Goal: Task Accomplishment & Management: Complete application form

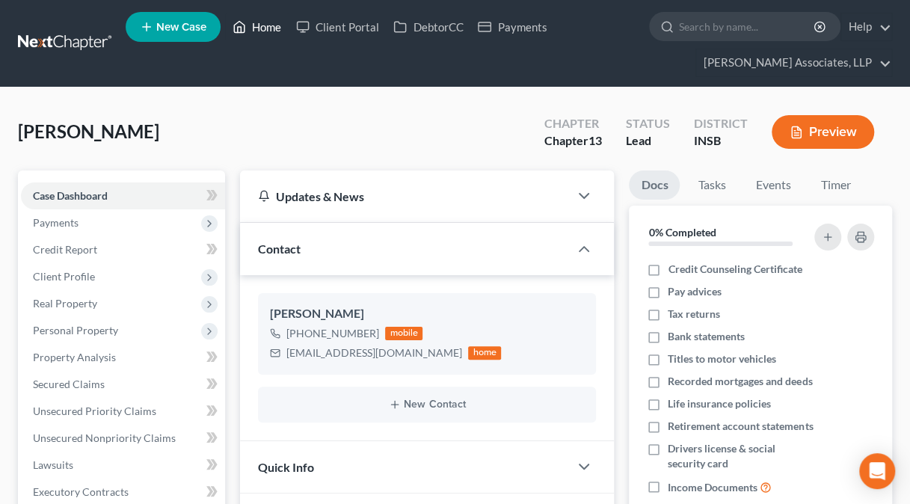
click at [263, 28] on link "Home" at bounding box center [257, 26] width 64 height 27
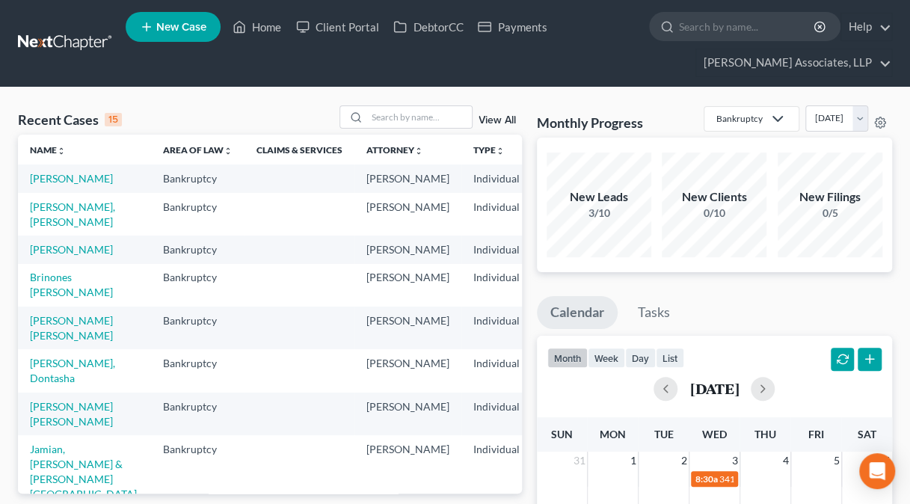
click at [42, 228] on td "[PERSON_NAME], [PERSON_NAME]" at bounding box center [84, 214] width 133 height 43
click at [45, 223] on link "[PERSON_NAME], [PERSON_NAME]" at bounding box center [72, 214] width 85 height 28
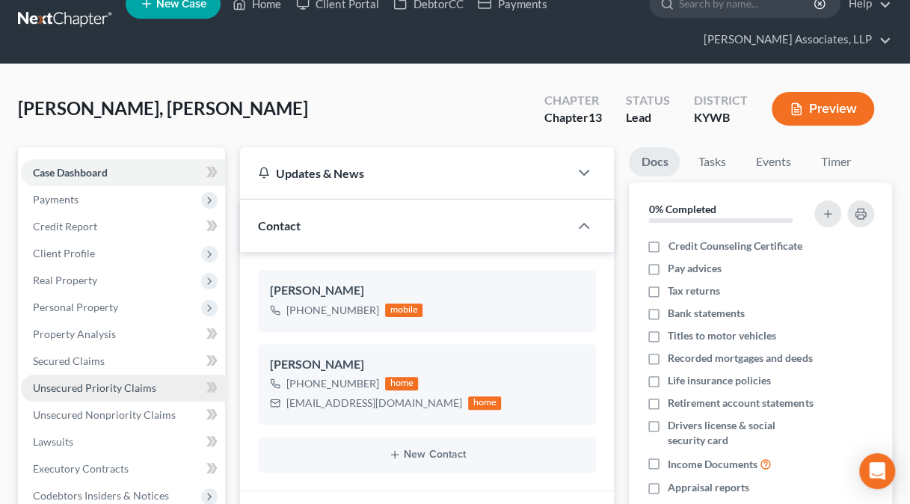
scroll to position [24, 0]
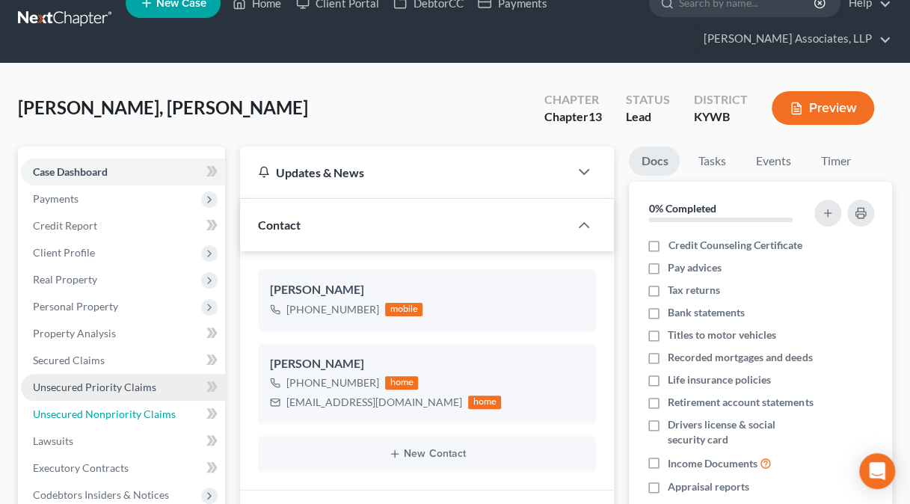
click at [102, 414] on span "Unsecured Nonpriority Claims" at bounding box center [104, 413] width 143 height 13
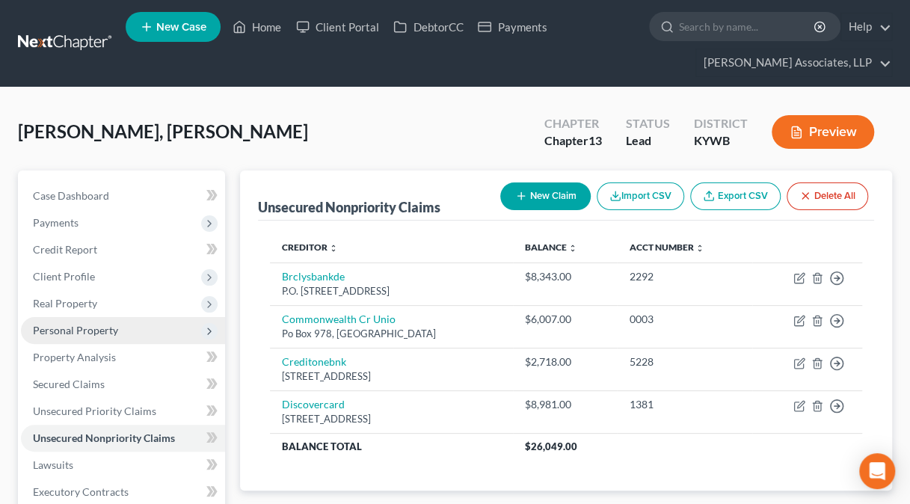
click at [61, 330] on span "Personal Property" at bounding box center [75, 330] width 85 height 13
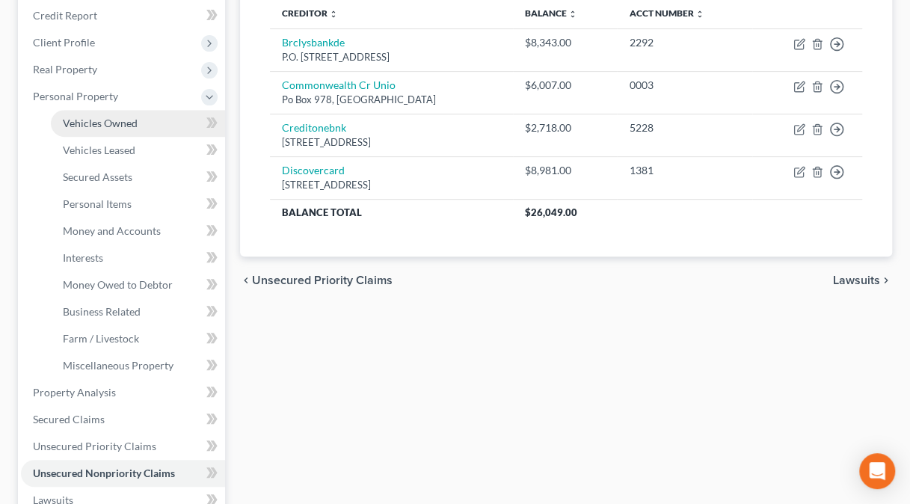
scroll to position [235, 0]
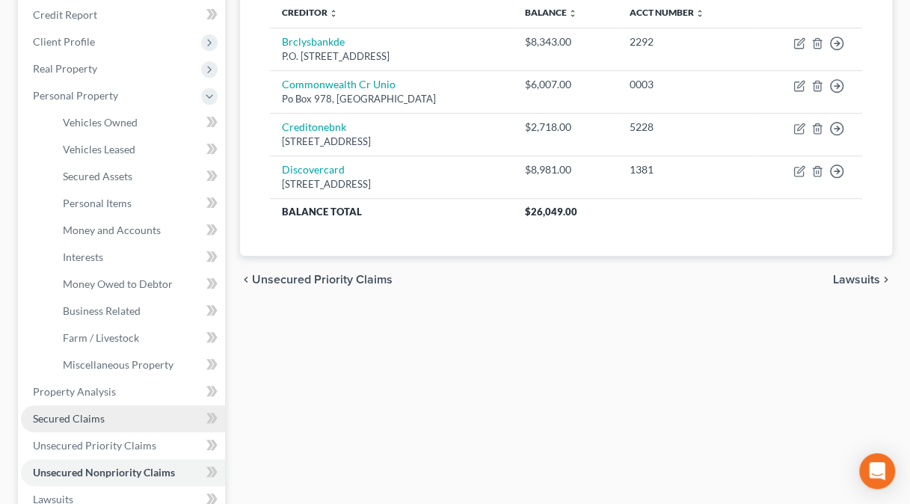
click at [73, 415] on span "Secured Claims" at bounding box center [69, 418] width 72 height 13
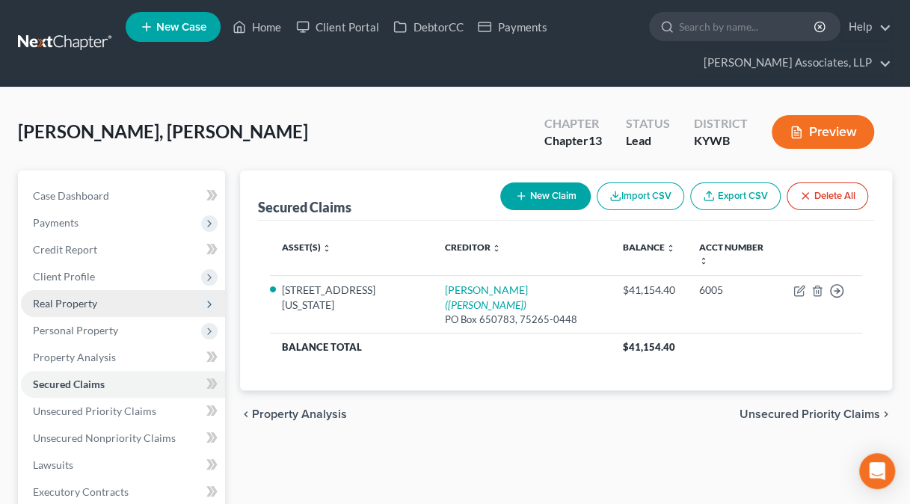
click at [79, 305] on span "Real Property" at bounding box center [65, 303] width 64 height 13
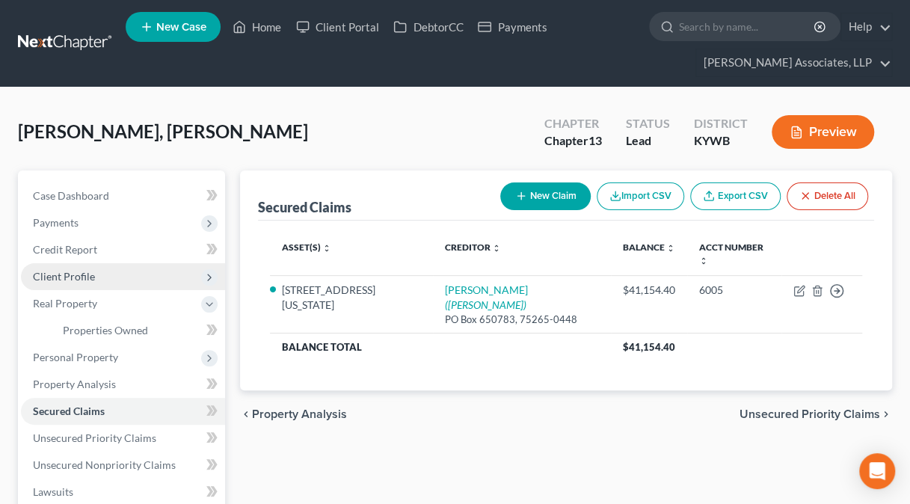
click at [70, 277] on span "Client Profile" at bounding box center [64, 276] width 62 height 13
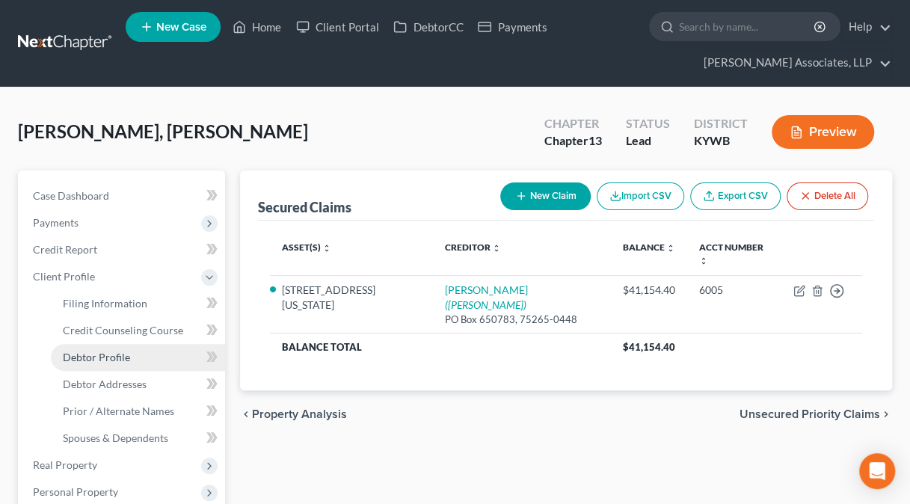
click at [96, 348] on link "Debtor Profile" at bounding box center [138, 357] width 174 height 27
select select "0"
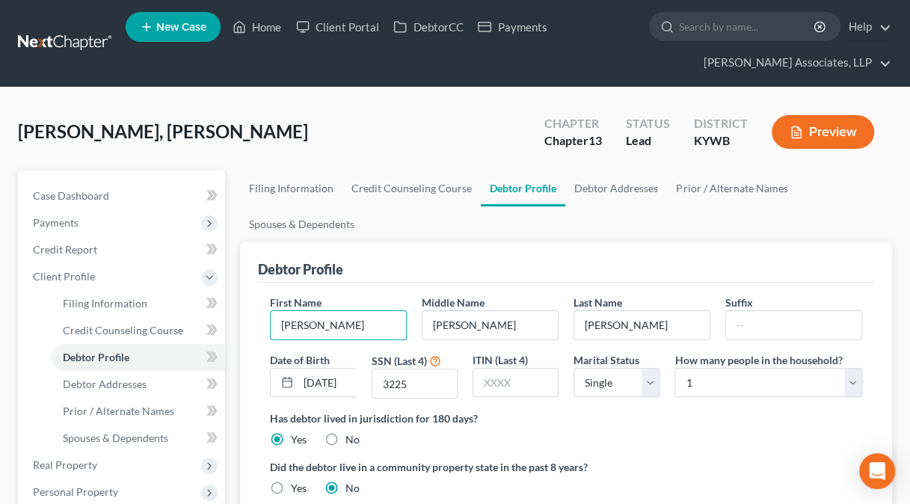
drag, startPoint x: 344, startPoint y: 317, endPoint x: 248, endPoint y: 321, distance: 95.8
click at [248, 321] on div "Debtor Profile First Name [PERSON_NAME] Middle Name [PERSON_NAME] Last Name [PE…" at bounding box center [566, 408] width 652 height 332
type input "[PERSON_NAME]"
click at [427, 387] on input "3225" at bounding box center [414, 383] width 84 height 28
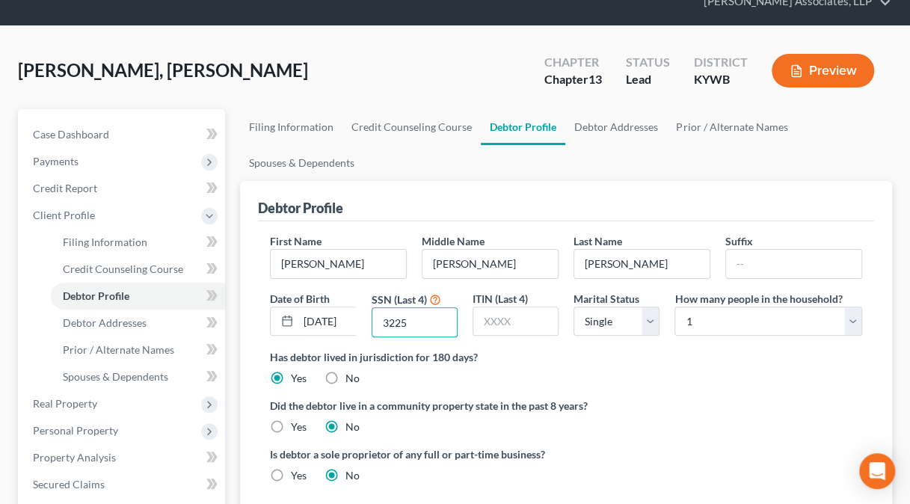
scroll to position [48, 0]
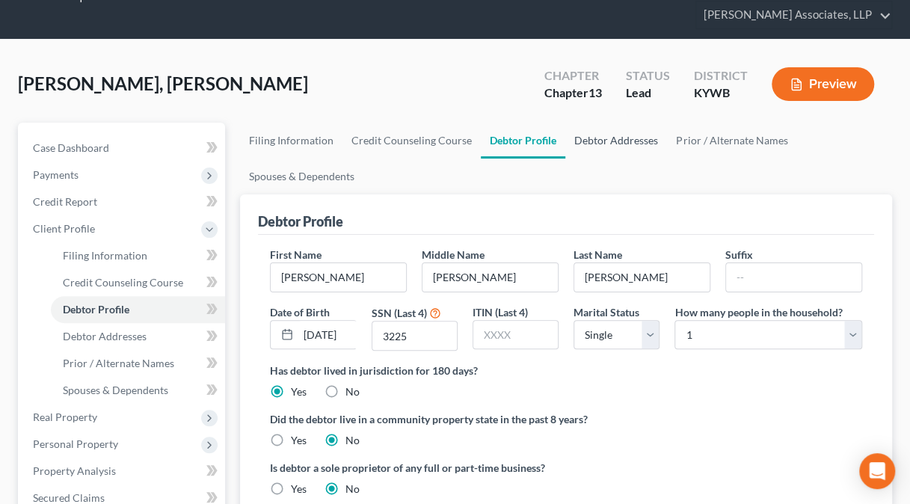
click at [596, 133] on link "Debtor Addresses" at bounding box center [616, 141] width 102 height 36
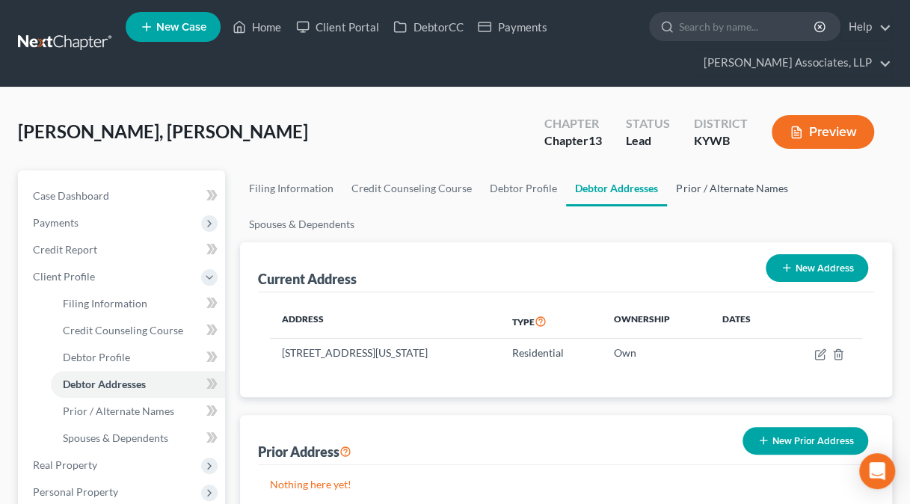
click at [752, 191] on link "Prior / Alternate Names" at bounding box center [731, 188] width 129 height 36
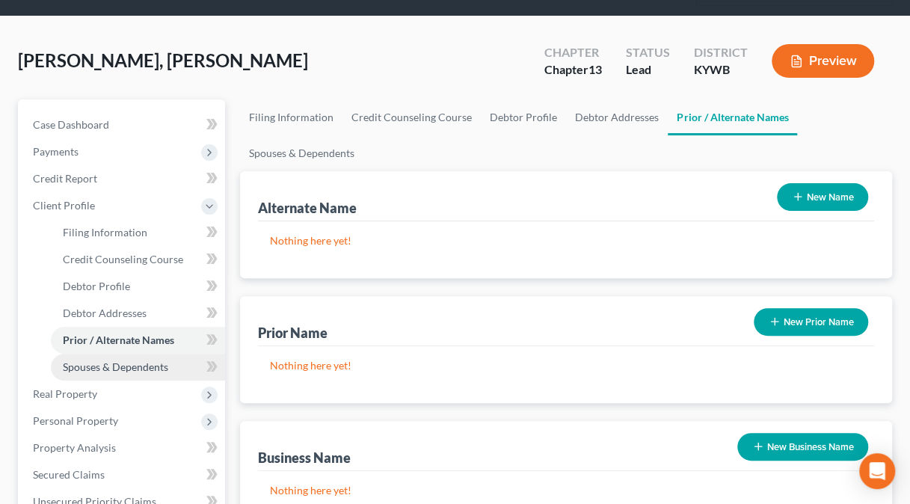
scroll to position [75, 0]
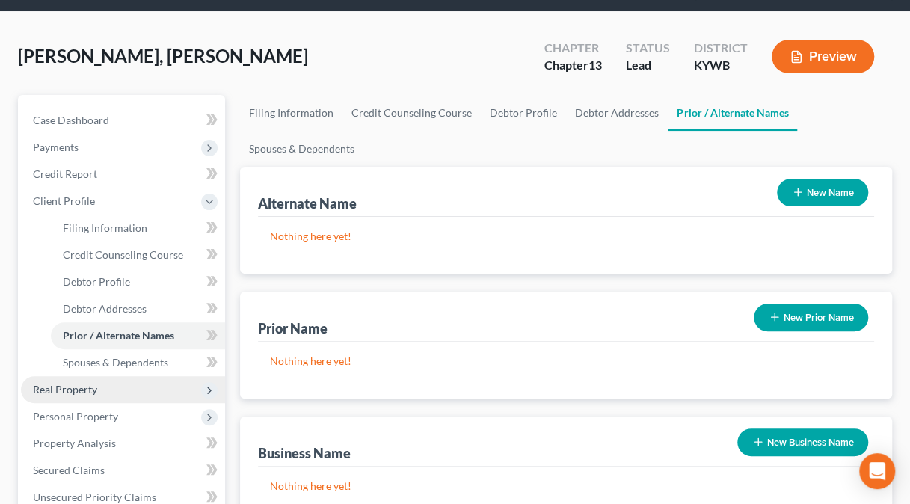
click at [99, 383] on span "Real Property" at bounding box center [123, 389] width 204 height 27
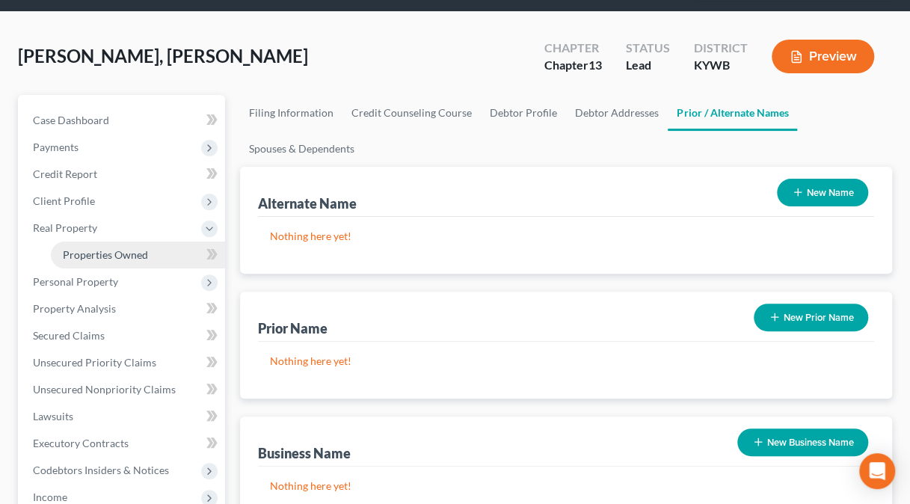
click at [93, 251] on span "Properties Owned" at bounding box center [105, 254] width 85 height 13
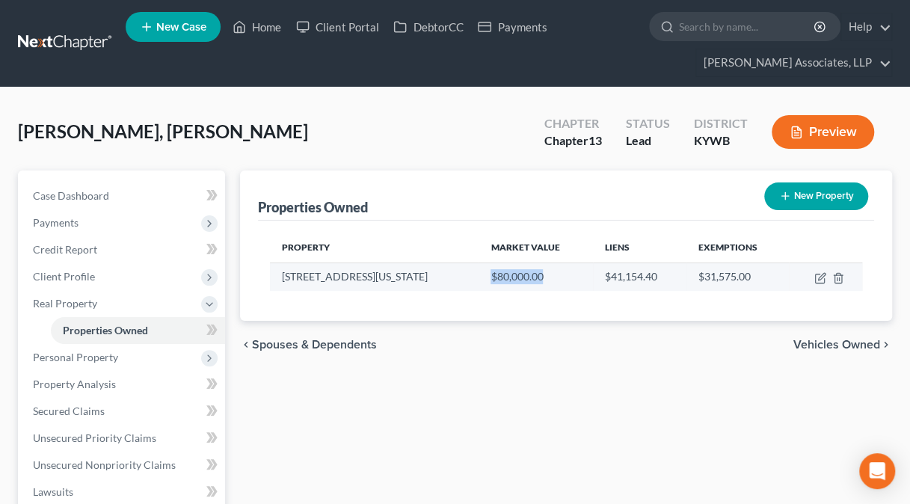
drag, startPoint x: 450, startPoint y: 274, endPoint x: 517, endPoint y: 274, distance: 67.3
click at [517, 274] on td "$80,000.00" at bounding box center [535, 276] width 114 height 28
click at [819, 277] on icon "button" at bounding box center [820, 278] width 12 height 12
select select "18"
select select "0"
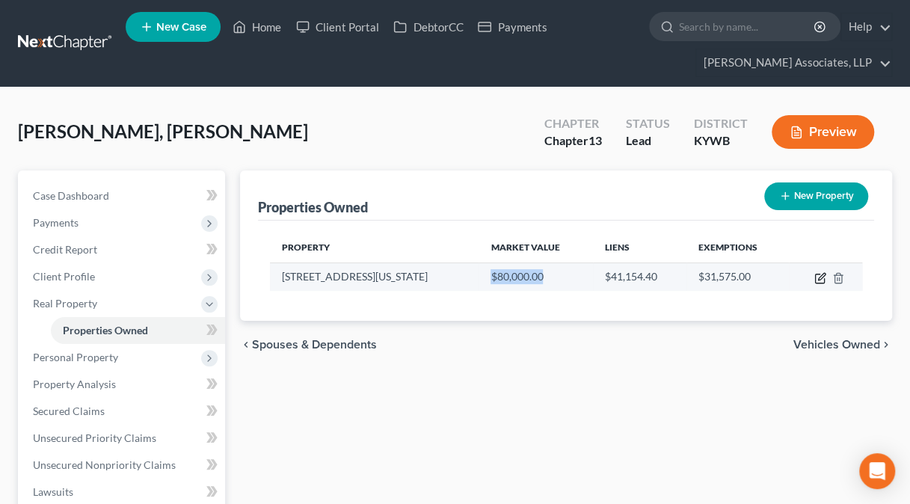
select select "0"
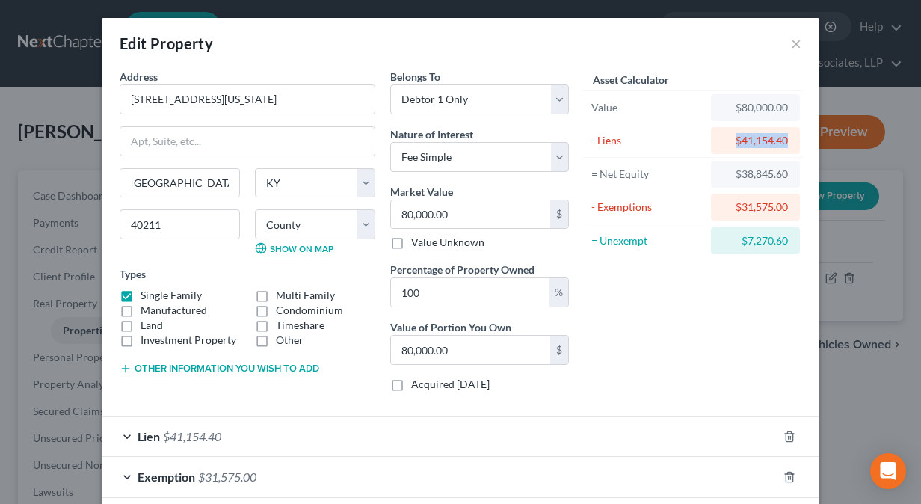
drag, startPoint x: 726, startPoint y: 138, endPoint x: 790, endPoint y: 146, distance: 64.7
click at [790, 146] on div "$41,154.40" at bounding box center [755, 140] width 89 height 27
drag, startPoint x: 790, startPoint y: 146, endPoint x: 781, endPoint y: 173, distance: 29.1
click at [781, 173] on div "$38,845.60" at bounding box center [755, 174] width 65 height 15
drag, startPoint x: 781, startPoint y: 173, endPoint x: 788, endPoint y: 215, distance: 42.4
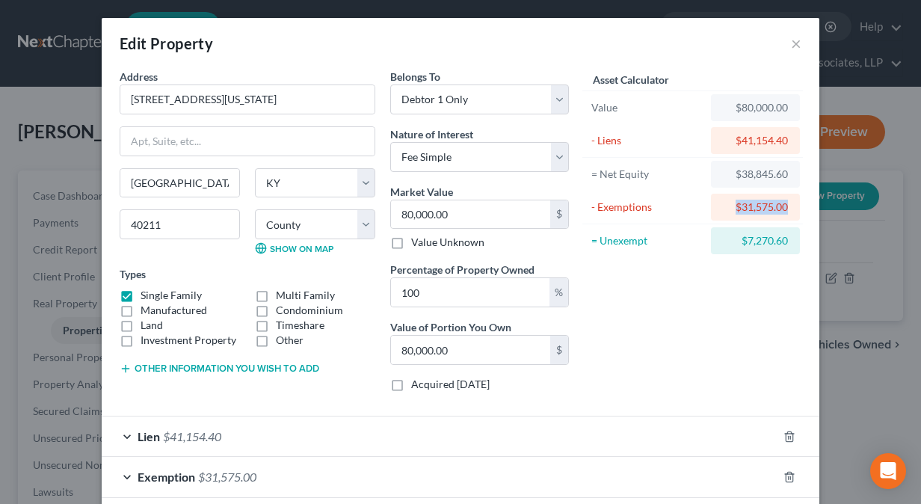
click at [788, 215] on div "$31,575.00" at bounding box center [755, 207] width 89 height 27
drag, startPoint x: 788, startPoint y: 215, endPoint x: 788, endPoint y: 247, distance: 31.4
click at [788, 247] on div "$7,270.60" at bounding box center [755, 240] width 89 height 27
drag, startPoint x: 788, startPoint y: 247, endPoint x: 789, endPoint y: 43, distance: 204.1
click at [791, 43] on button "×" at bounding box center [796, 43] width 10 height 18
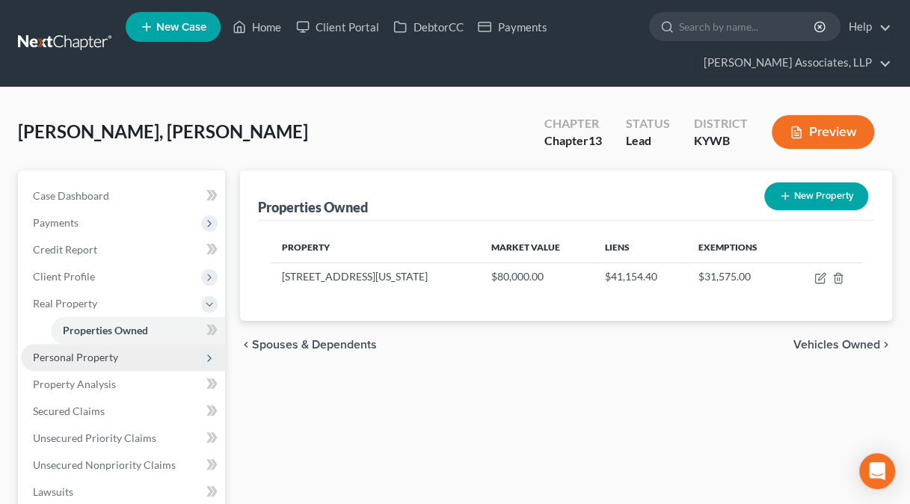
click at [168, 362] on span "Personal Property" at bounding box center [123, 357] width 204 height 27
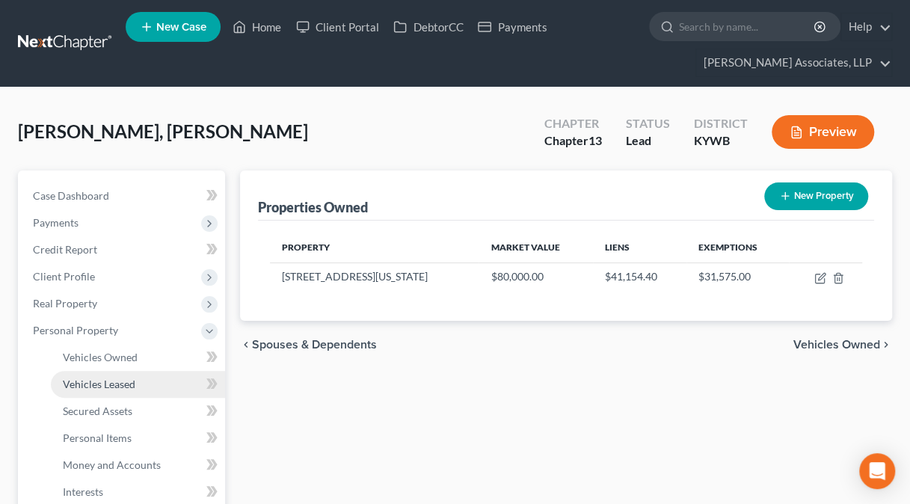
drag, startPoint x: 168, startPoint y: 362, endPoint x: 114, endPoint y: 371, distance: 55.4
click at [114, 371] on link "Vehicles Leased" at bounding box center [138, 384] width 174 height 27
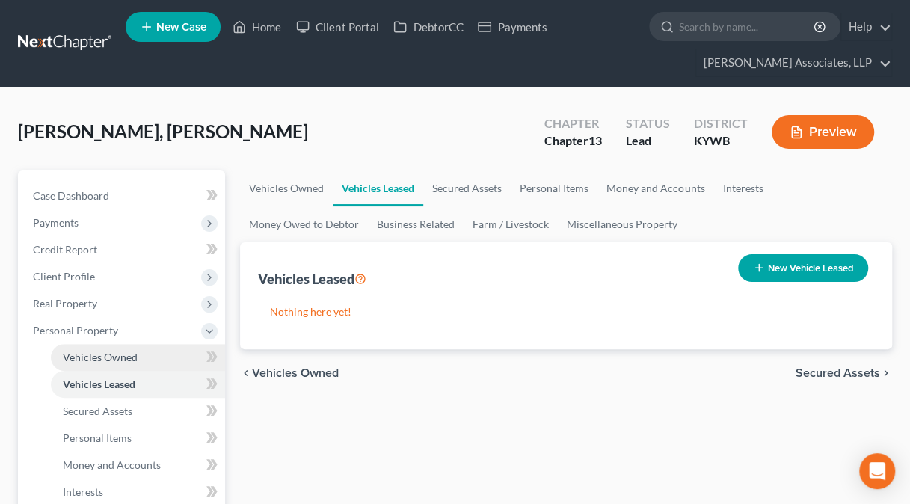
click at [114, 360] on span "Vehicles Owned" at bounding box center [100, 357] width 75 height 13
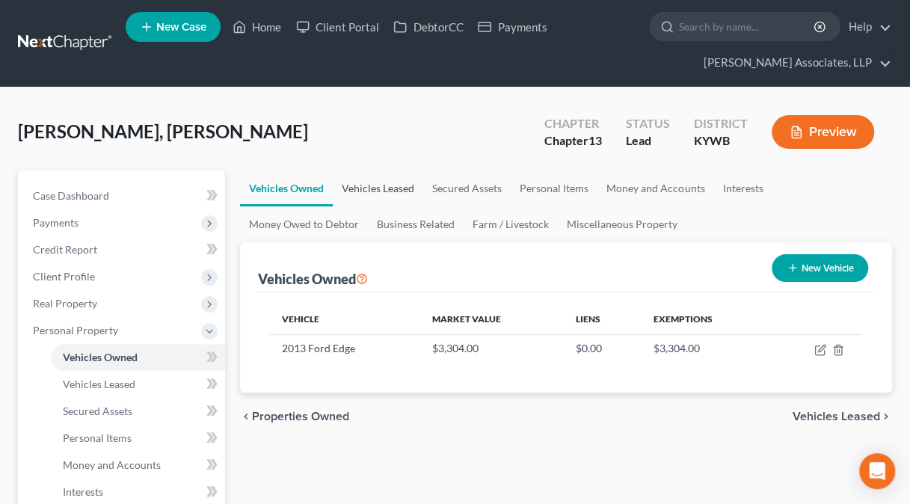
click at [407, 188] on link "Vehicles Leased" at bounding box center [378, 188] width 90 height 36
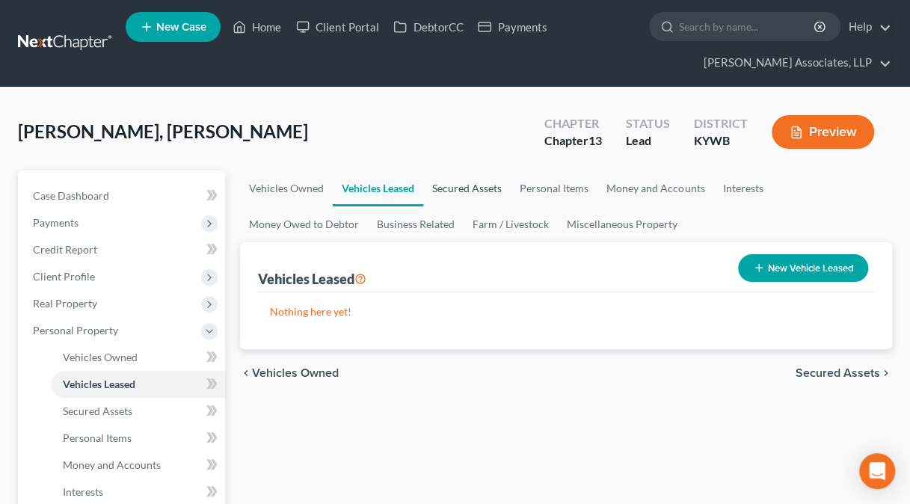
click at [456, 187] on link "Secured Assets" at bounding box center [466, 188] width 87 height 36
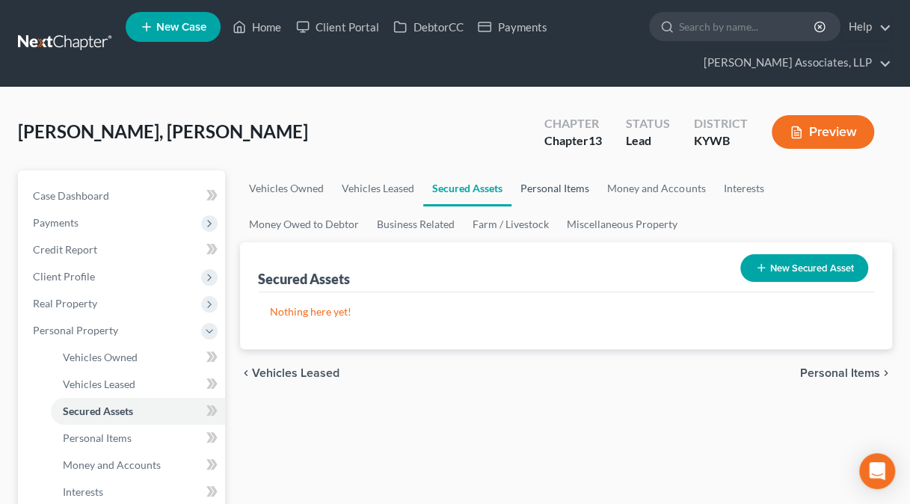
click at [537, 186] on link "Personal Items" at bounding box center [554, 188] width 87 height 36
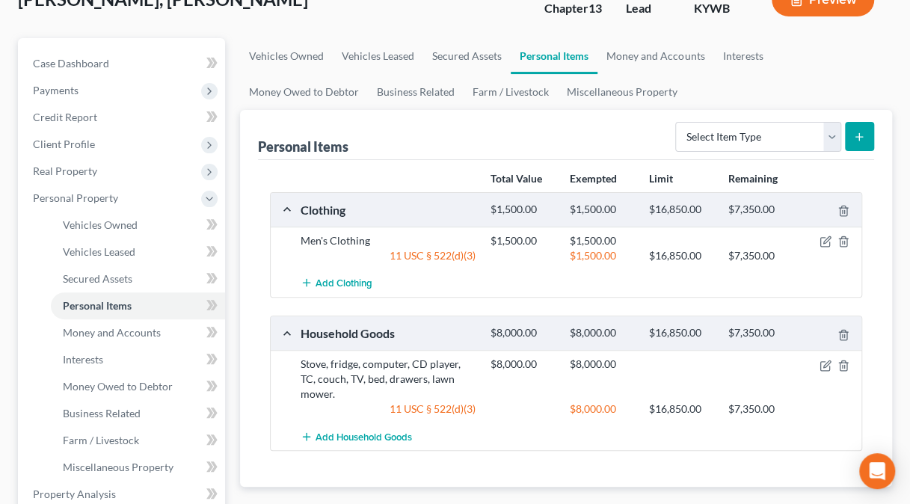
scroll to position [132, 0]
click at [832, 133] on select "Select Item Type Clothing Collectibles Of Value Electronics Firearms Household …" at bounding box center [758, 138] width 166 height 30
drag, startPoint x: 680, startPoint y: 49, endPoint x: 668, endPoint y: 52, distance: 12.3
click at [668, 52] on link "Money and Accounts" at bounding box center [655, 57] width 116 height 36
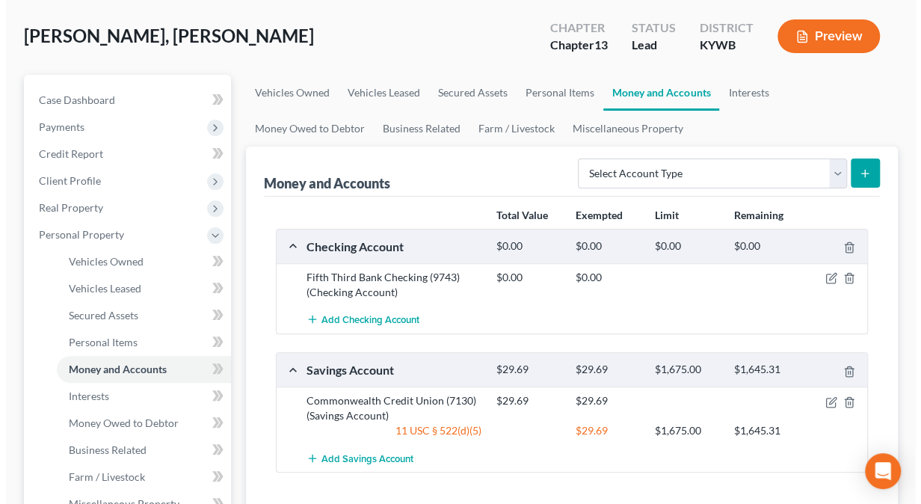
scroll to position [99, 0]
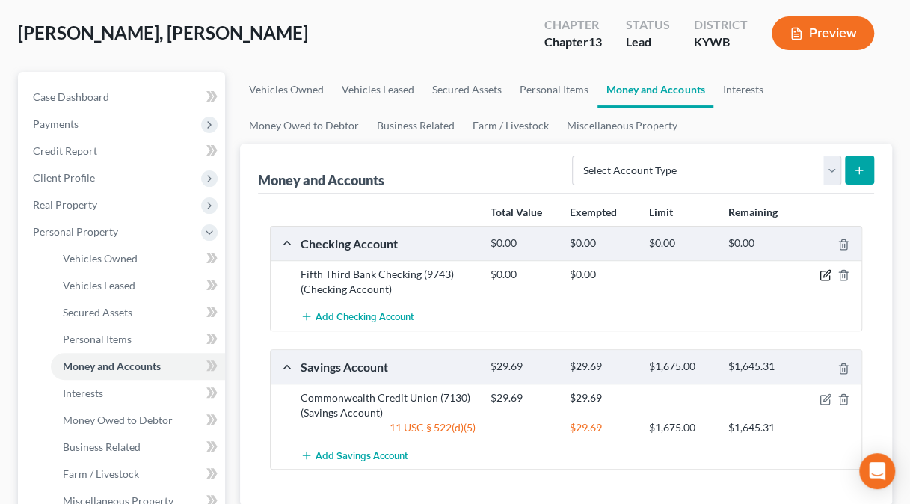
click at [825, 274] on icon "button" at bounding box center [825, 275] width 12 height 12
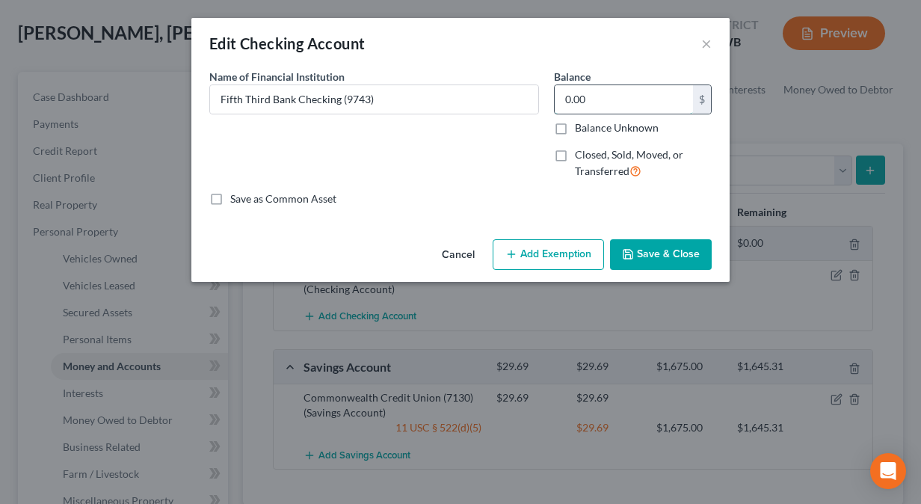
click at [594, 107] on input "0.00" at bounding box center [624, 99] width 138 height 28
type input "700"
click at [555, 254] on button "Add Exemption" at bounding box center [548, 254] width 111 height 31
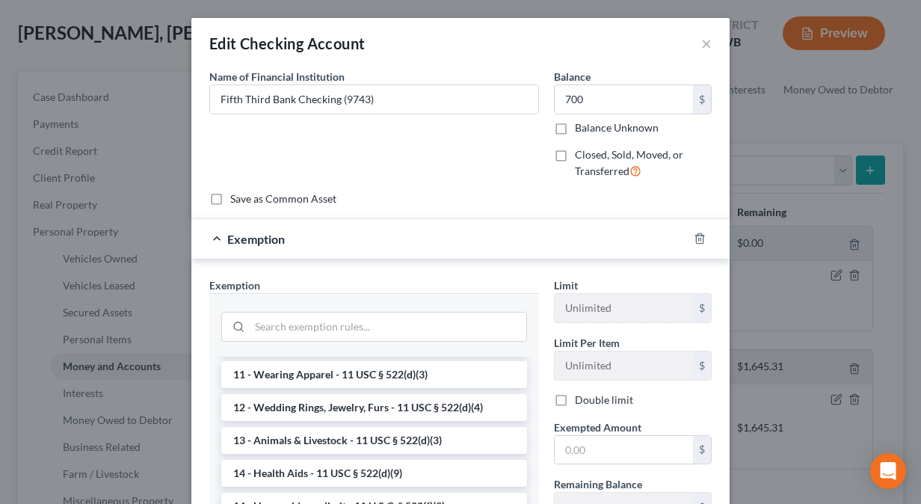
scroll to position [161, 0]
click at [411, 315] on input "search" at bounding box center [388, 326] width 277 height 28
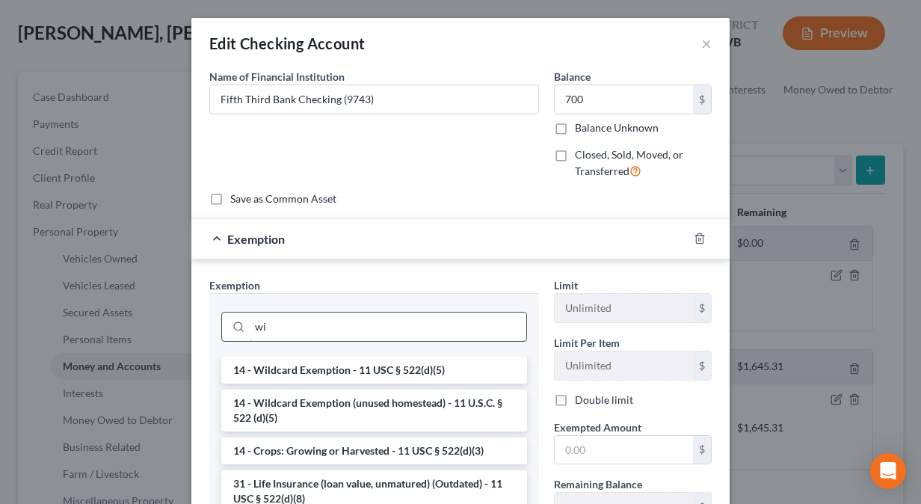
scroll to position [0, 0]
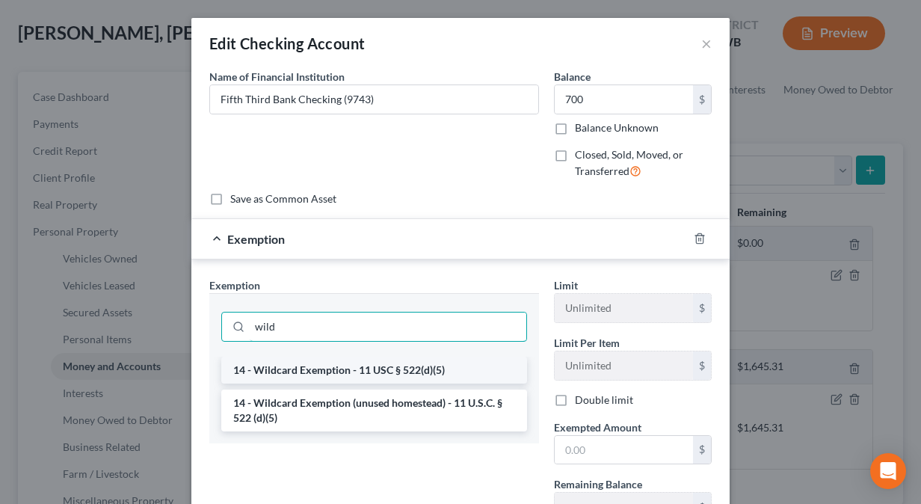
type input "wild"
click at [380, 366] on li "14 - Wildcard Exemption - 11 USC § 522(d)(5)" at bounding box center [374, 370] width 306 height 27
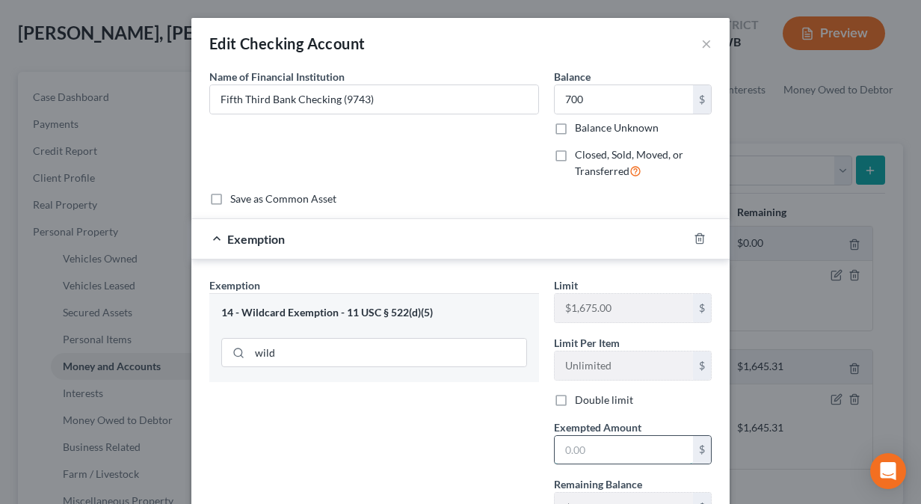
click at [565, 447] on input "text" at bounding box center [624, 450] width 138 height 28
type input "700"
click at [479, 448] on div "Exemption Set must be selected for CA. Exemption * 14 - Wildcard Exemption - 11…" at bounding box center [374, 405] width 345 height 256
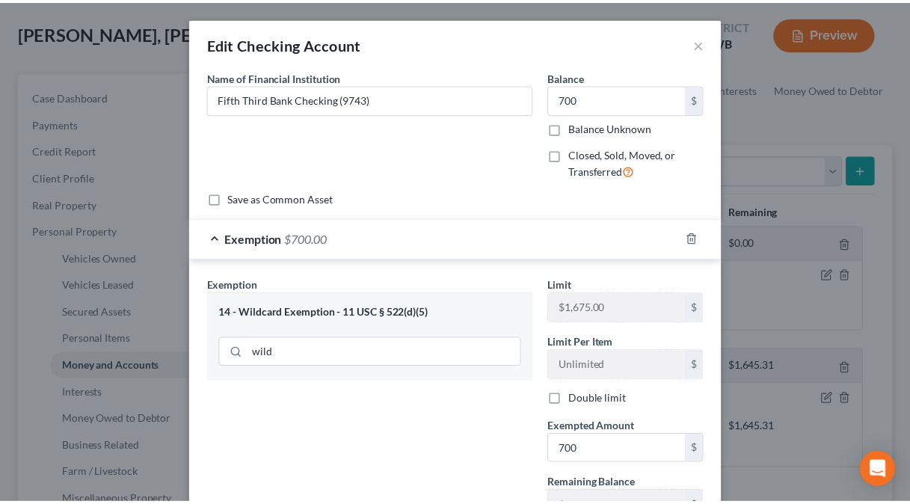
scroll to position [121, 0]
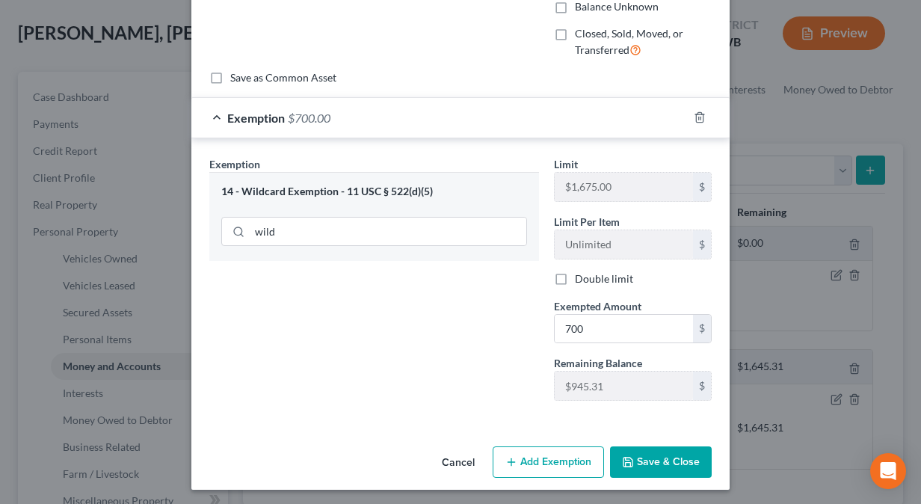
click at [661, 454] on button "Save & Close" at bounding box center [661, 461] width 102 height 31
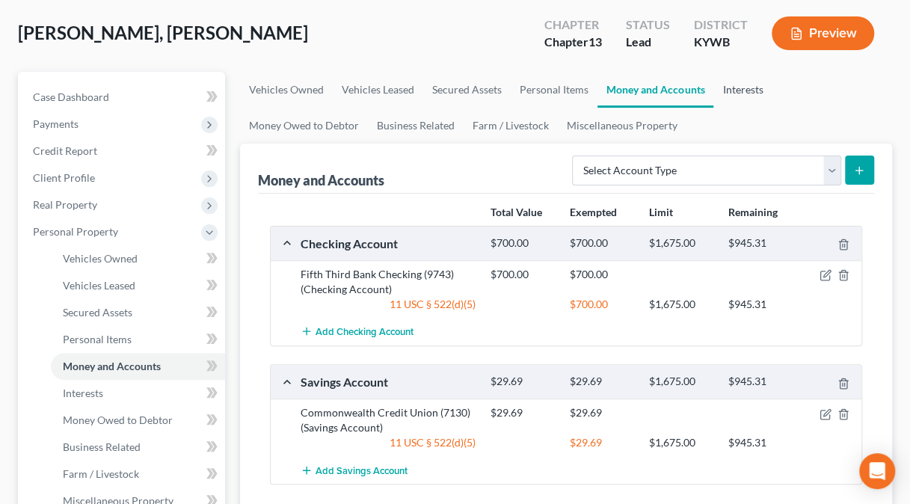
click at [734, 87] on link "Interests" at bounding box center [742, 90] width 58 height 36
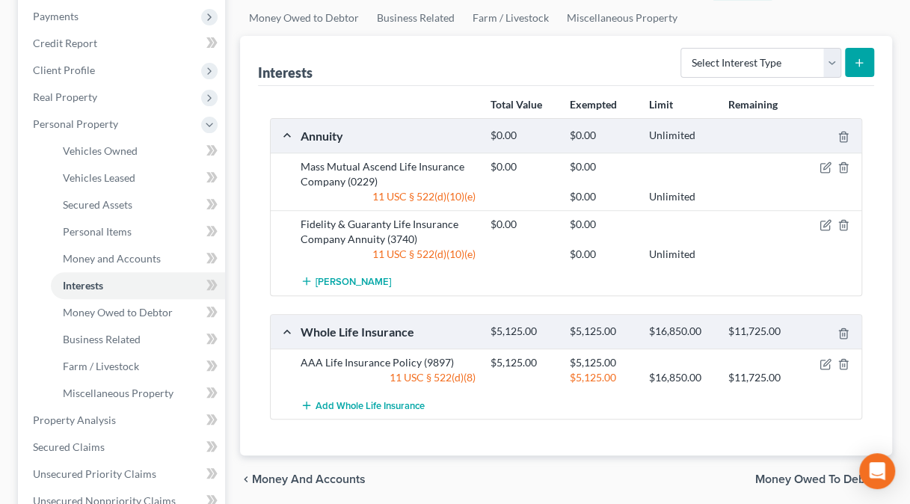
scroll to position [215, 0]
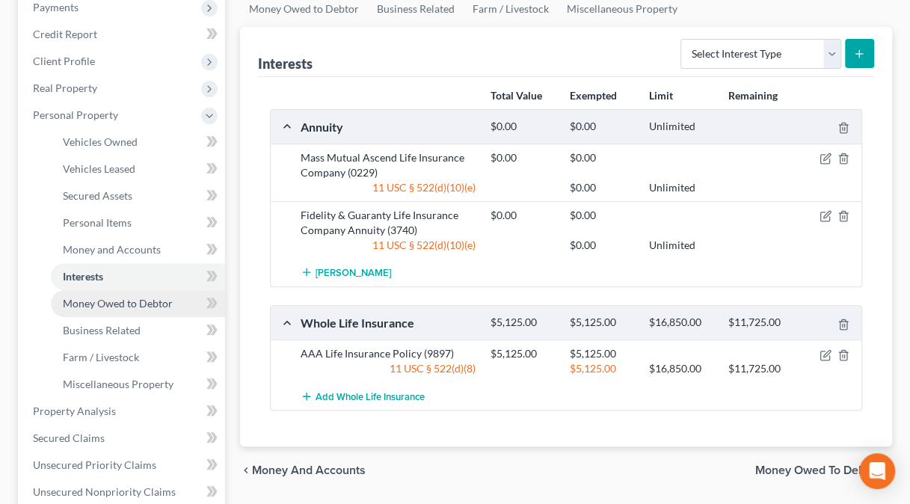
click at [167, 302] on span "Money Owed to Debtor" at bounding box center [118, 303] width 110 height 13
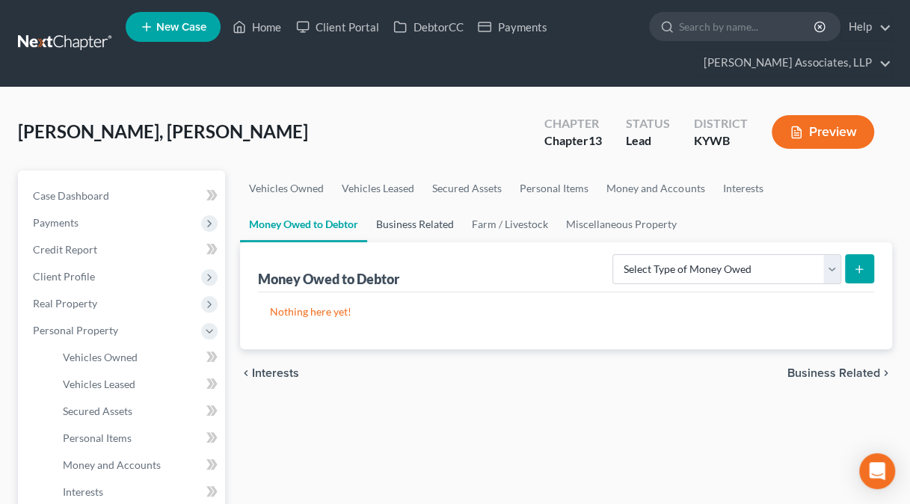
click at [439, 221] on link "Business Related" at bounding box center [415, 224] width 96 height 36
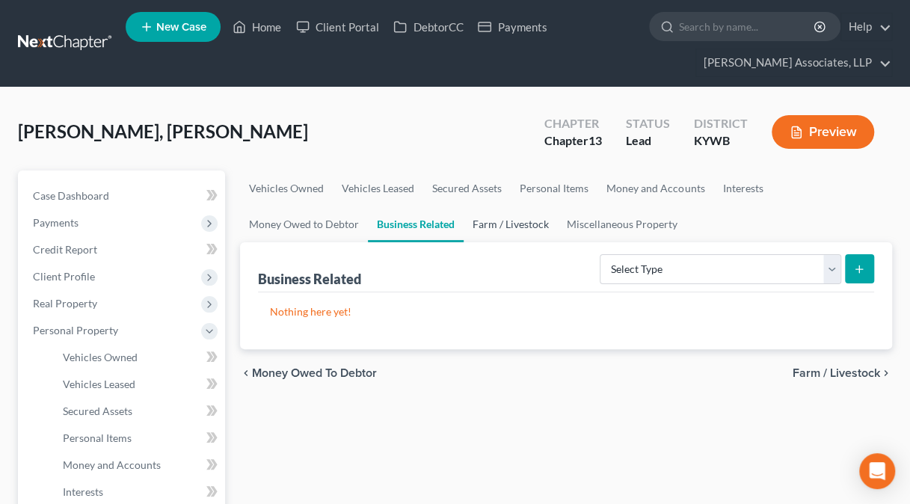
click at [538, 226] on link "Farm / Livestock" at bounding box center [510, 224] width 94 height 36
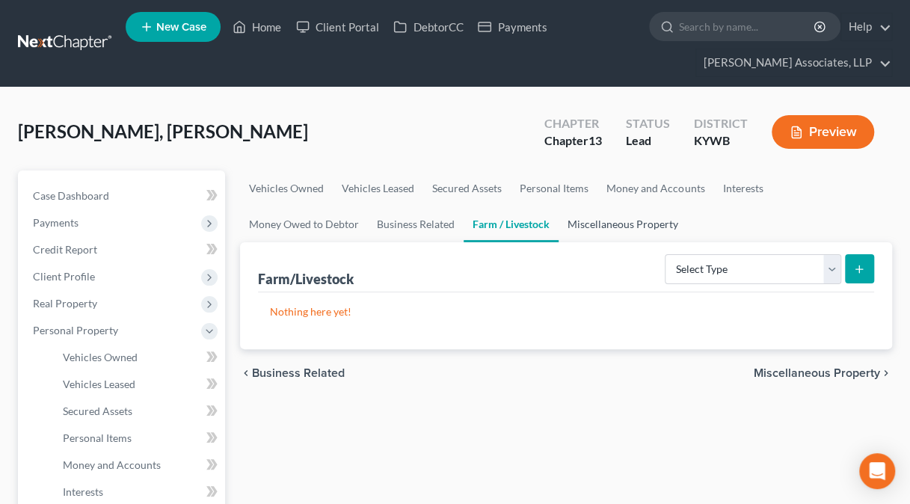
click at [610, 220] on link "Miscellaneous Property" at bounding box center [622, 224] width 129 height 36
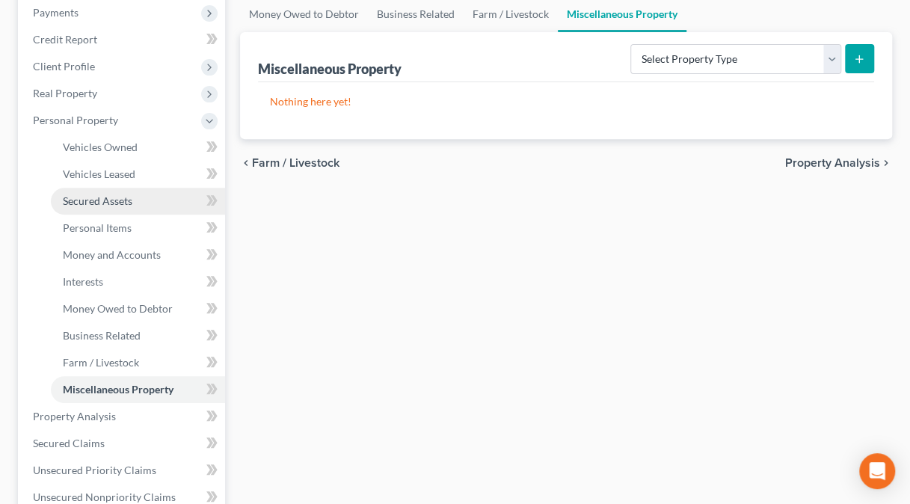
scroll to position [211, 0]
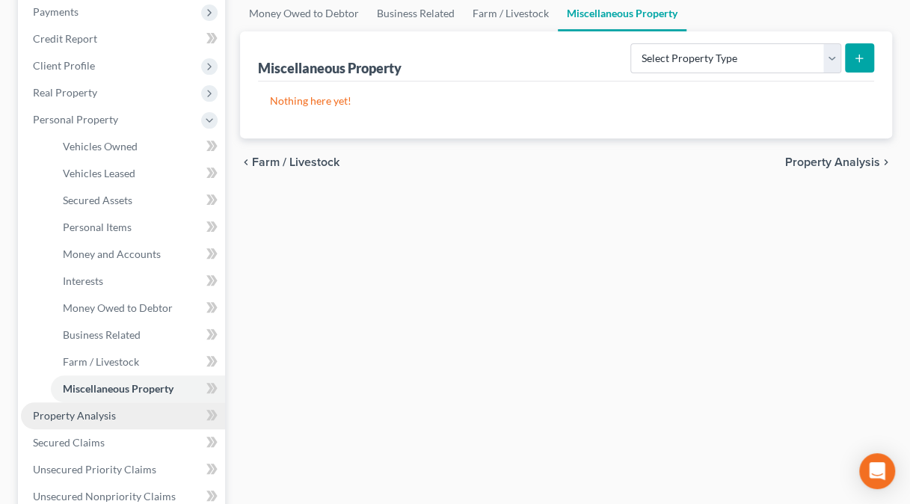
click at [172, 414] on link "Property Analysis" at bounding box center [123, 415] width 204 height 27
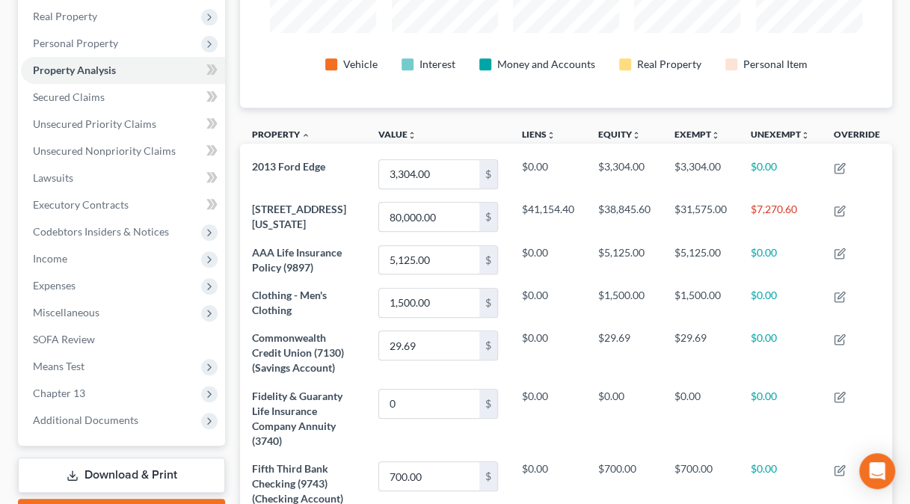
scroll to position [355, 0]
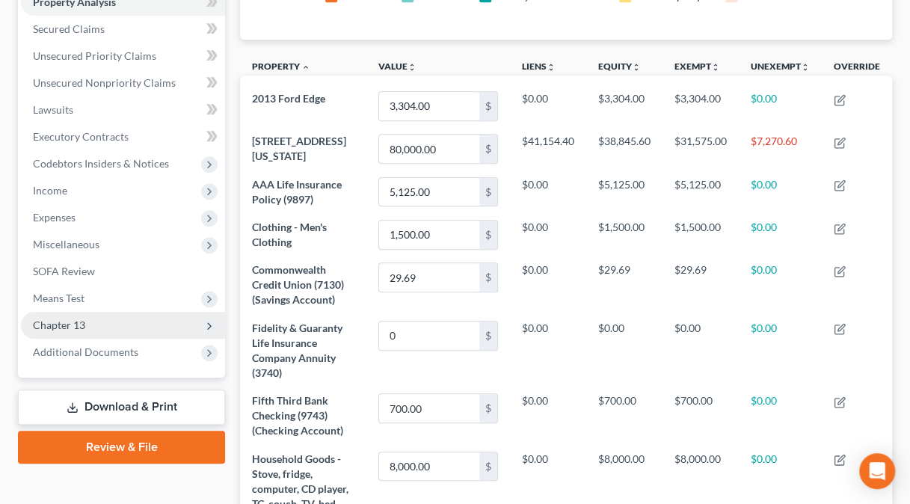
click at [135, 325] on span "Chapter 13" at bounding box center [123, 325] width 204 height 27
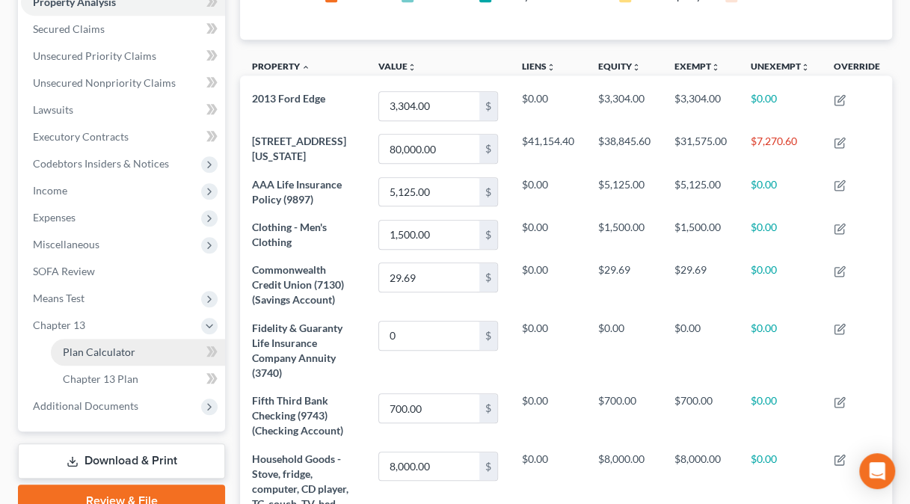
click at [124, 347] on span "Plan Calculator" at bounding box center [99, 351] width 73 height 13
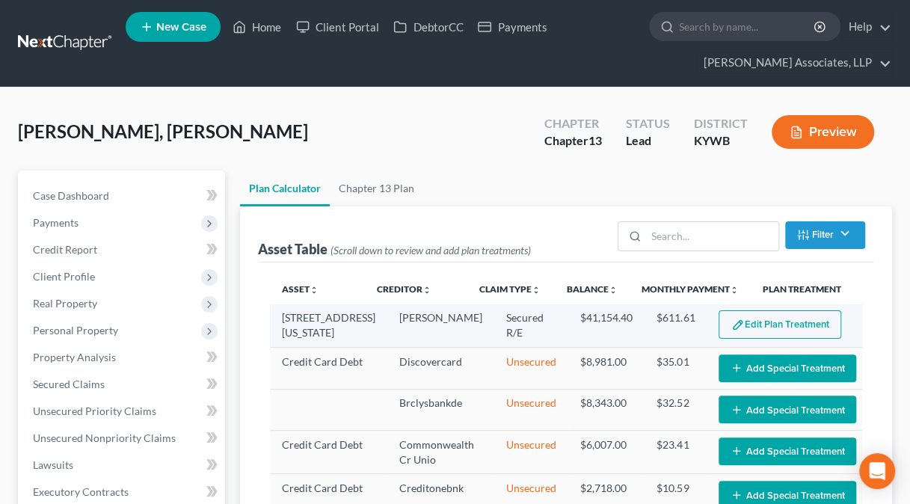
select select "59"
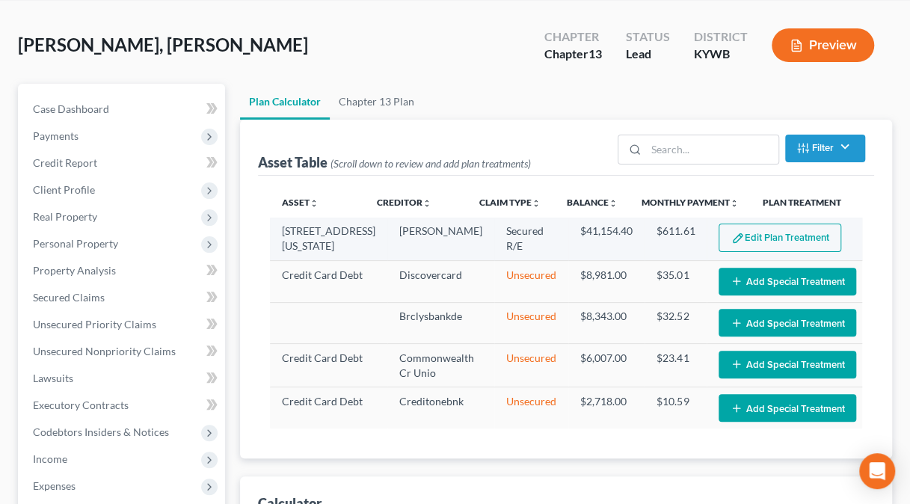
scroll to position [104, 0]
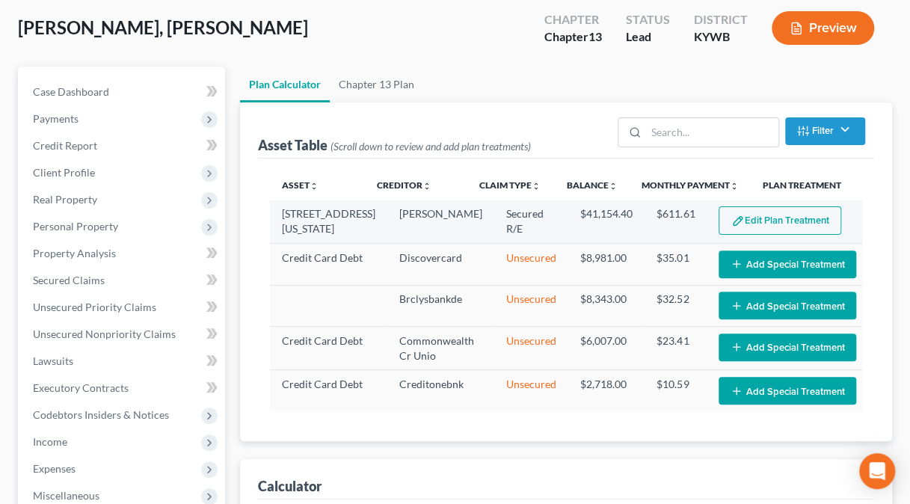
click at [814, 217] on button "Edit Plan Treatment" at bounding box center [779, 220] width 123 height 28
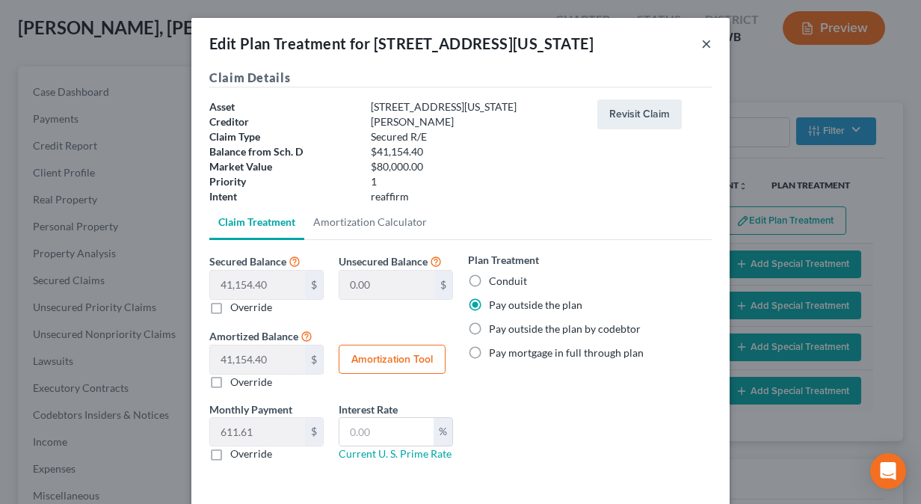
click at [701, 40] on button "×" at bounding box center [706, 43] width 10 height 18
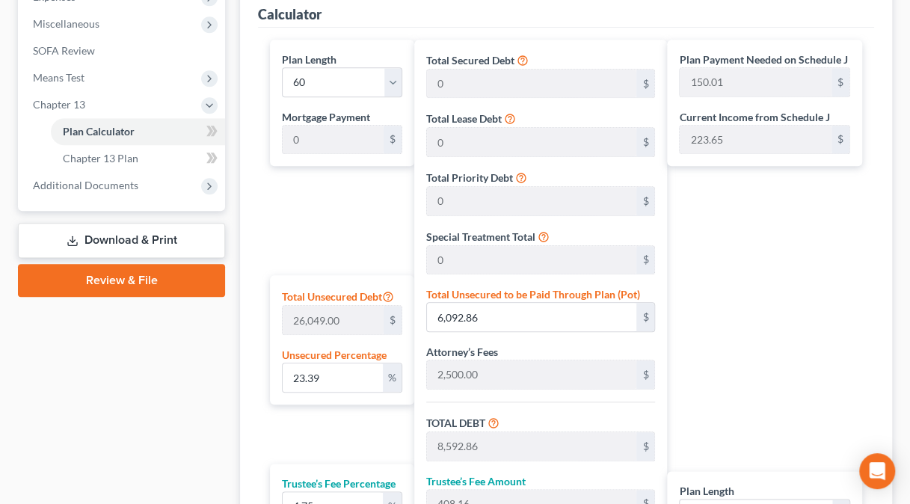
scroll to position [575, 0]
click at [425, 380] on div "Total Secured Debt 0 $ Total Lease Debt 0 $ Total Priority Debt 0 $ Special Tre…" at bounding box center [540, 343] width 253 height 607
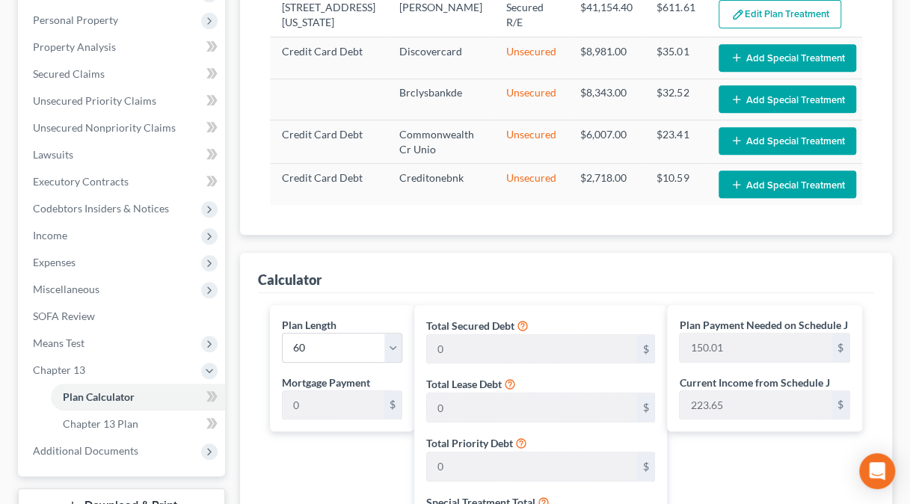
scroll to position [309, 0]
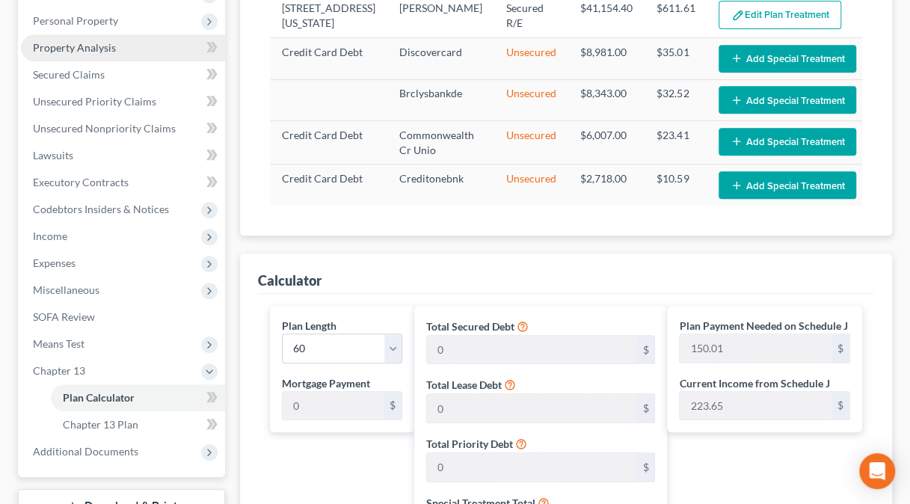
click at [90, 39] on link "Property Analysis" at bounding box center [123, 47] width 204 height 27
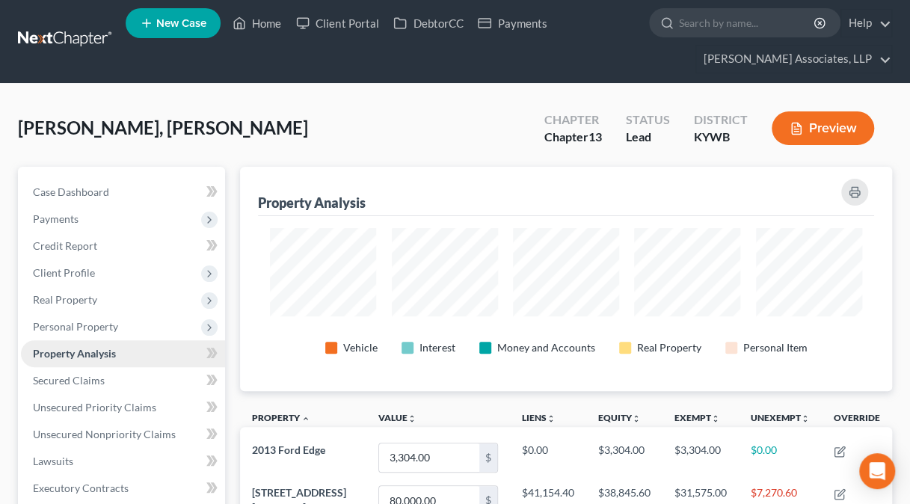
scroll to position [747231, 746804]
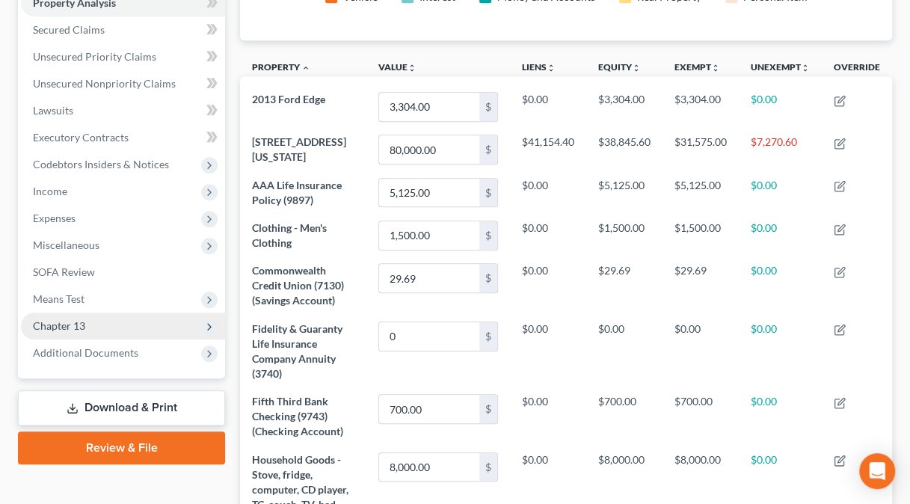
click at [101, 333] on span "Chapter 13" at bounding box center [123, 325] width 204 height 27
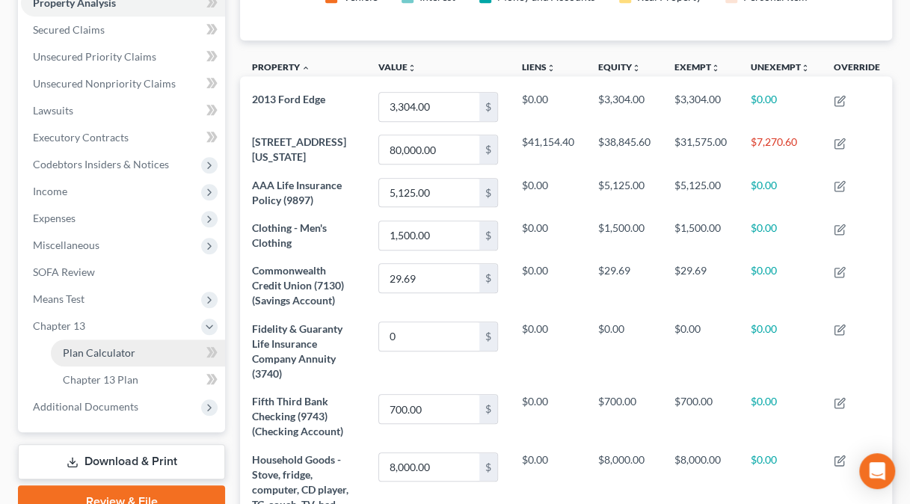
click at [105, 347] on span "Plan Calculator" at bounding box center [99, 352] width 73 height 13
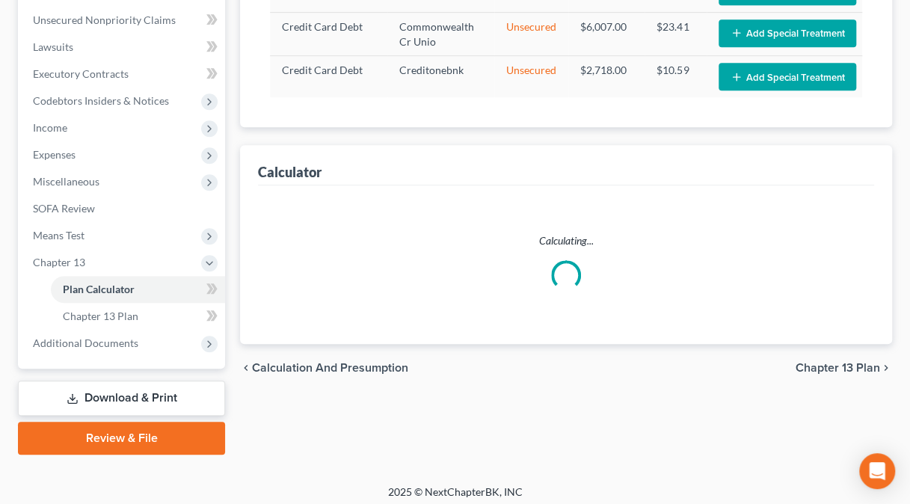
select select "59"
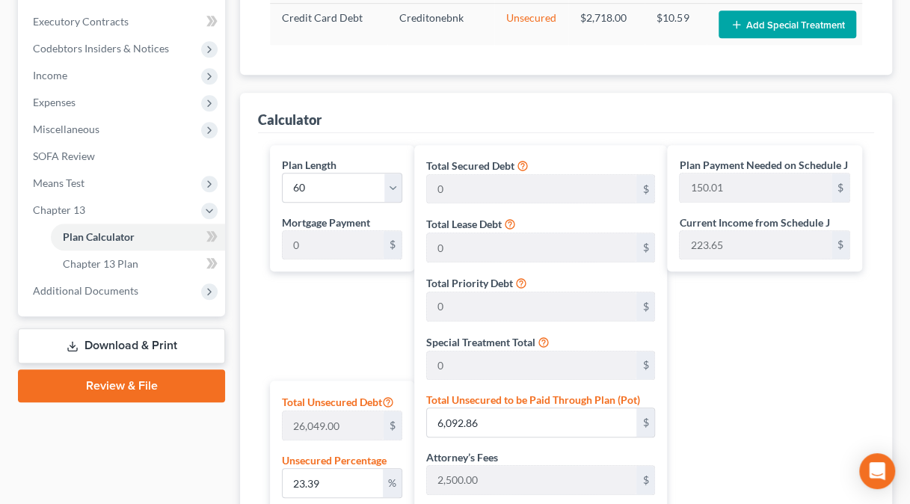
scroll to position [471, 0]
click at [496, 420] on input "6,092.86" at bounding box center [531, 421] width 209 height 28
type input "0.026872432722945216"
type input "7"
type input "2,507.00"
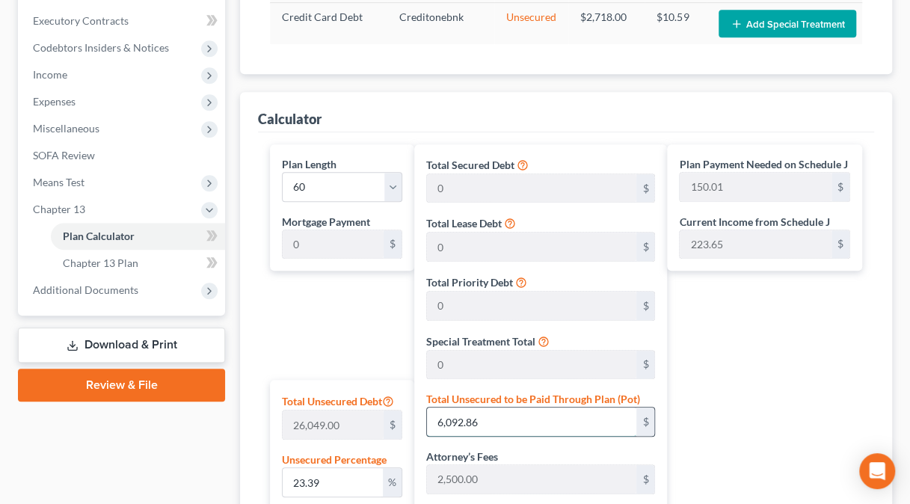
type input "119.08"
type input "2,626.08"
type input "43.76"
type input "0.2764021651502937"
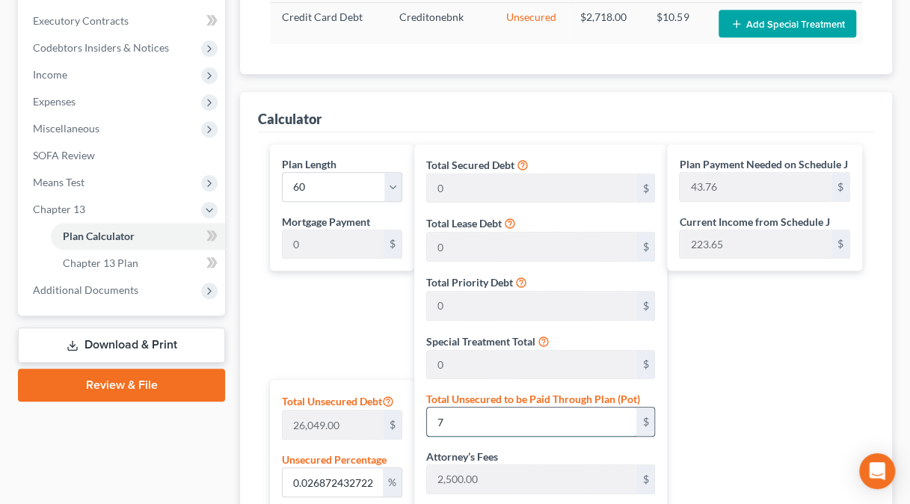
type input "72"
type input "2,572.00"
type input "122.17"
type input "2,694.17"
type input "44.90"
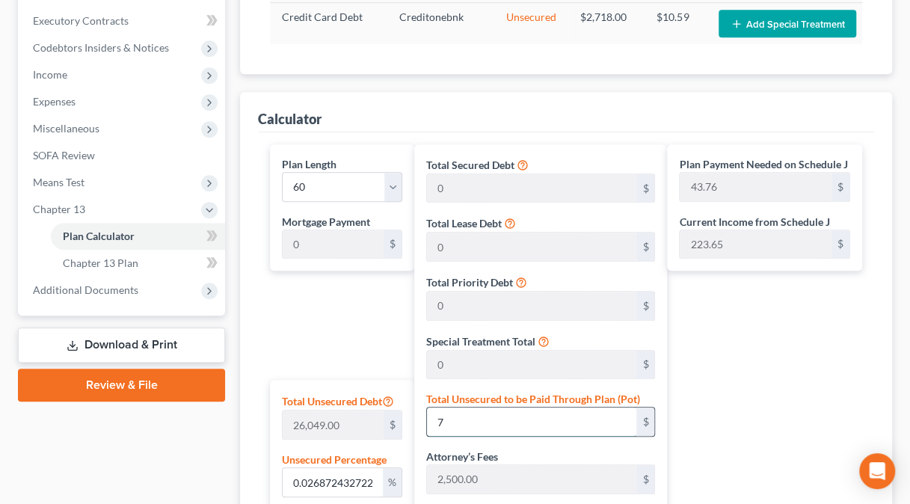
type input "44.90"
type input "2.790894084225882"
type input "727"
type input "3,227.00"
type input "153.28"
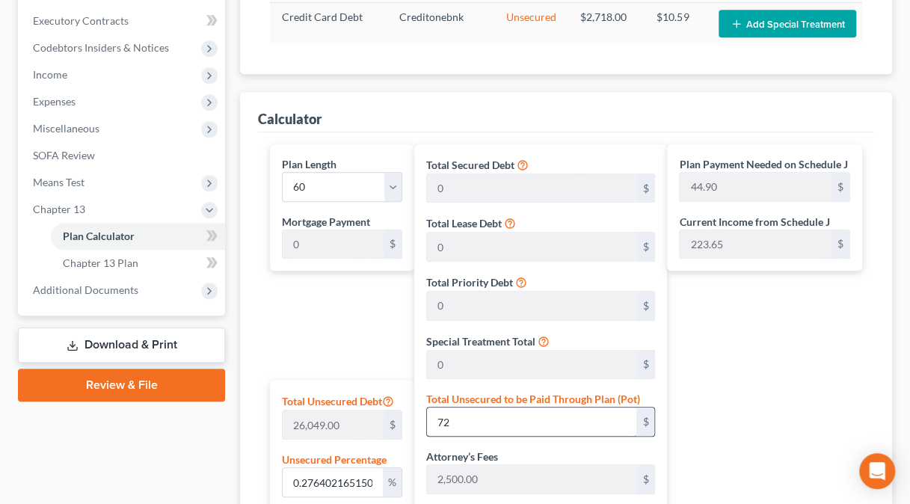
type input "3,380.28"
type input "56.33"
type input "27.908940842258822"
type input "7270"
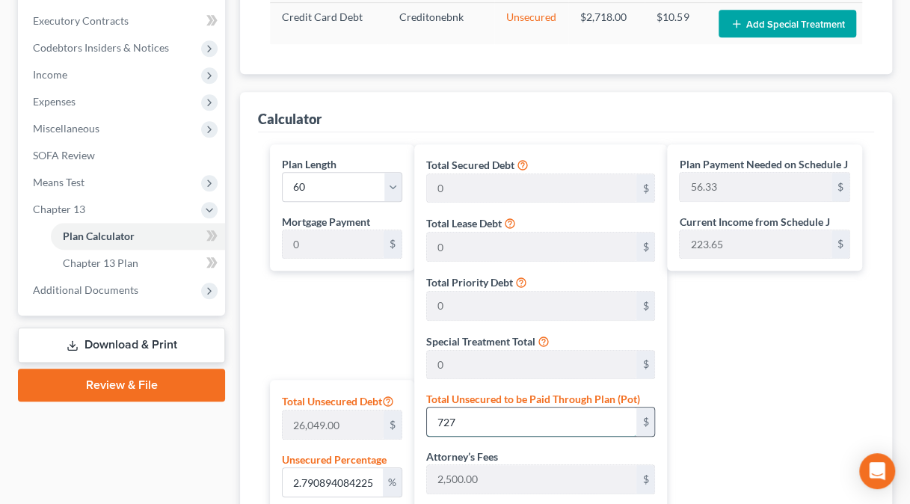
type input "9,770.00"
type input "464.07"
type input "10,234.07"
type input "170.56"
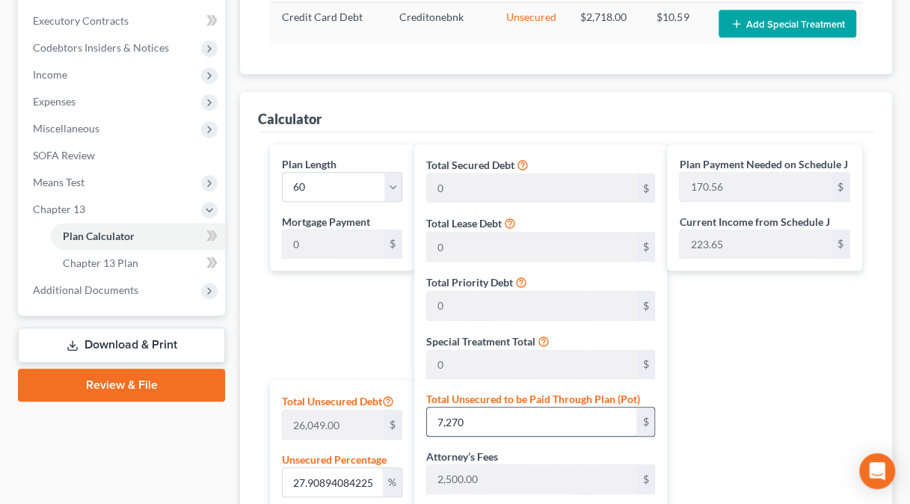
type input "7,270"
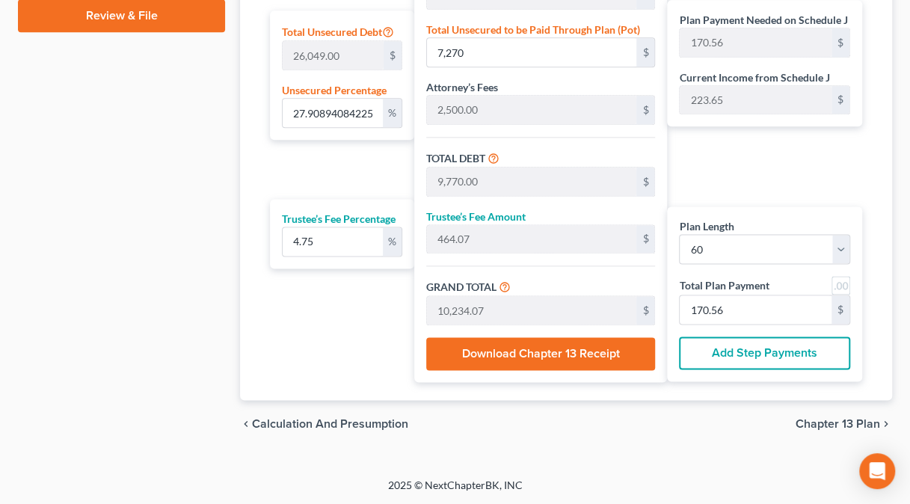
click at [691, 60] on div "Plan Payment Needed on Schedule J 170.56 $ Current Income from Schedule J 223.6…" at bounding box center [764, 63] width 195 height 127
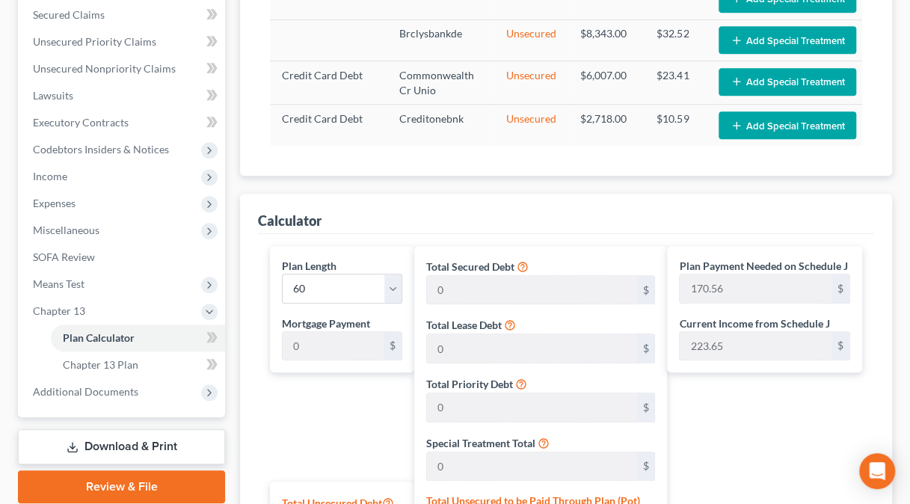
scroll to position [374, 0]
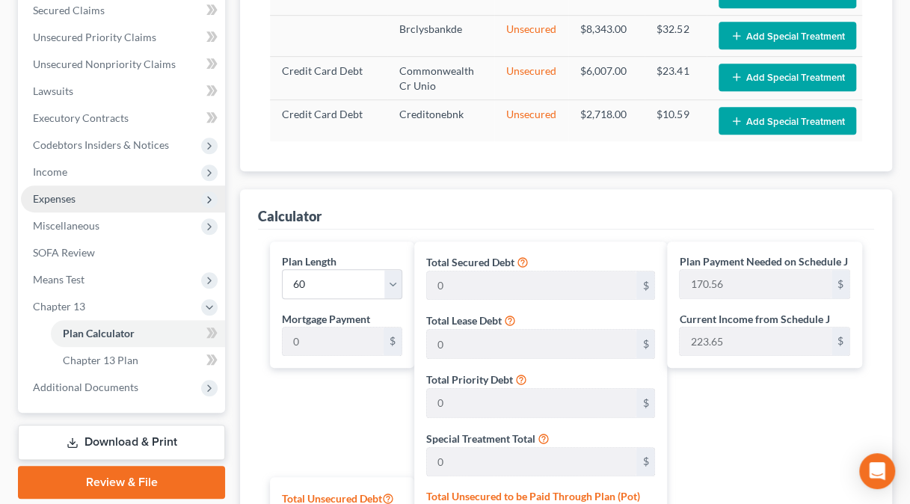
click at [95, 197] on span "Expenses" at bounding box center [123, 198] width 204 height 27
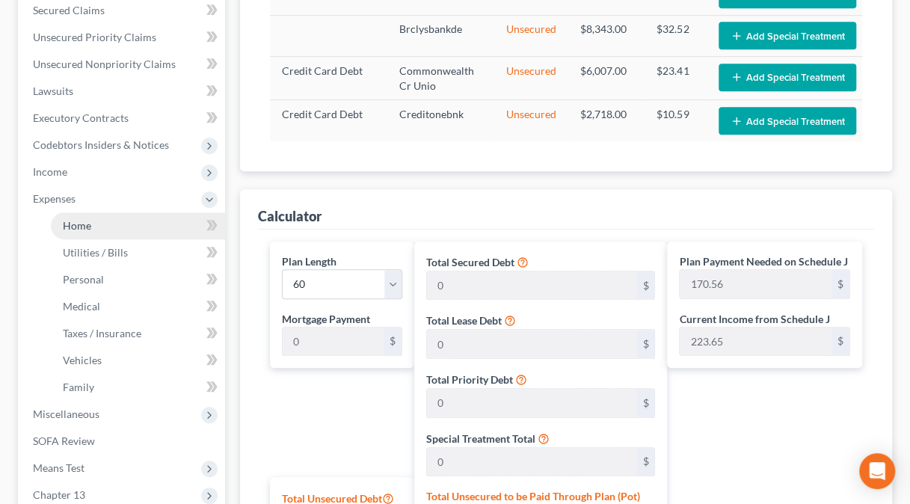
click at [80, 225] on span "Home" at bounding box center [77, 225] width 28 height 13
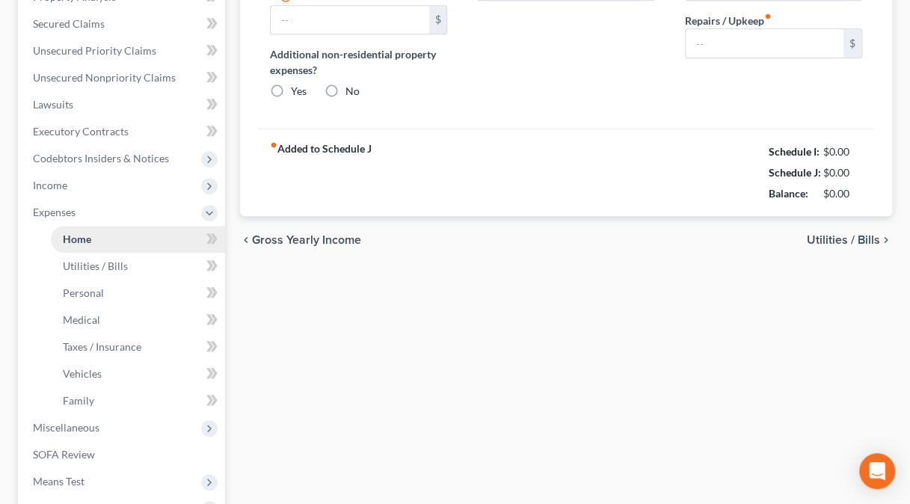
type input "612.00"
type input "0.00"
radio input "true"
type input "0.00"
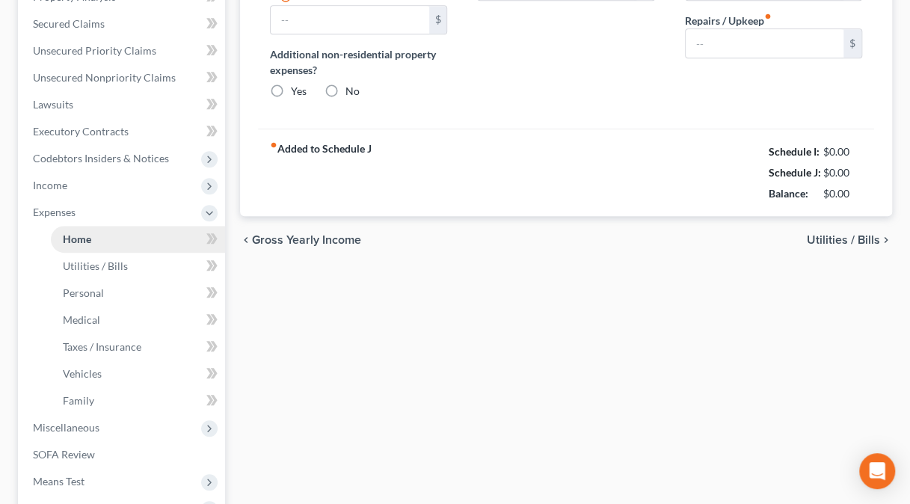
type input "0.00"
type input "150.00"
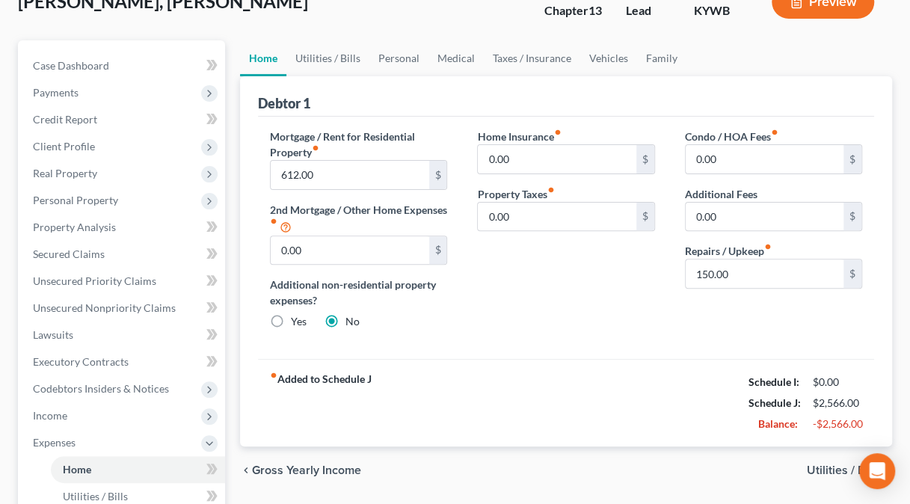
scroll to position [139, 0]
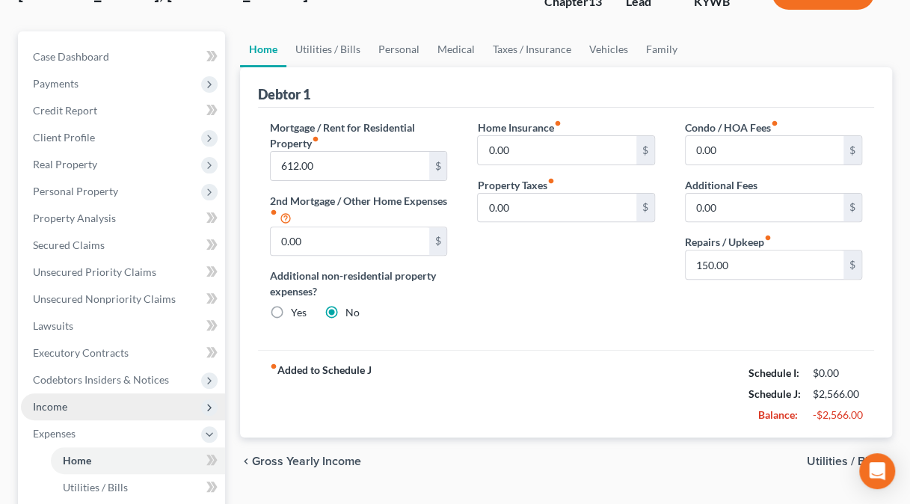
click at [82, 402] on span "Income" at bounding box center [123, 406] width 204 height 27
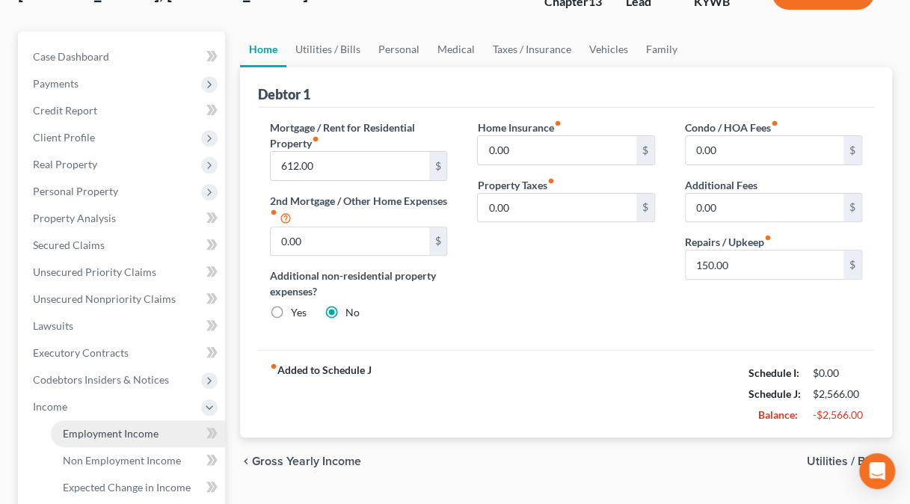
click at [83, 440] on link "Employment Income" at bounding box center [138, 433] width 174 height 27
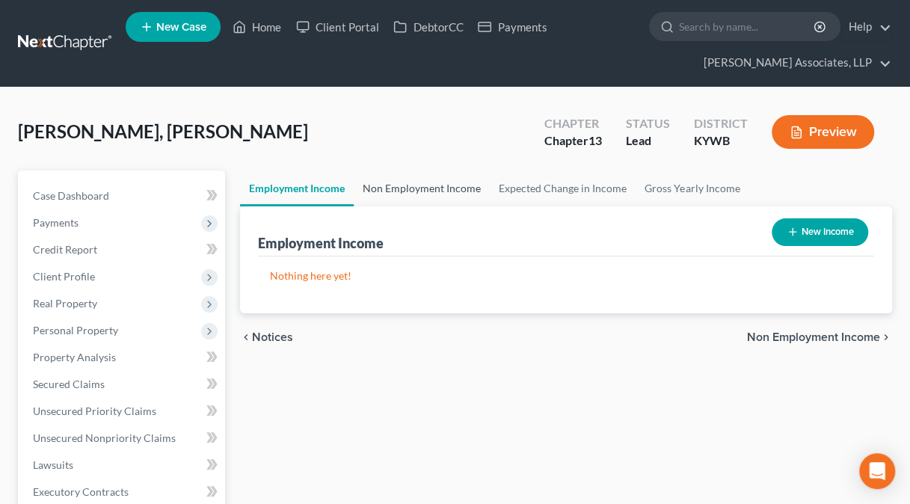
click at [448, 199] on link "Non Employment Income" at bounding box center [422, 188] width 136 height 36
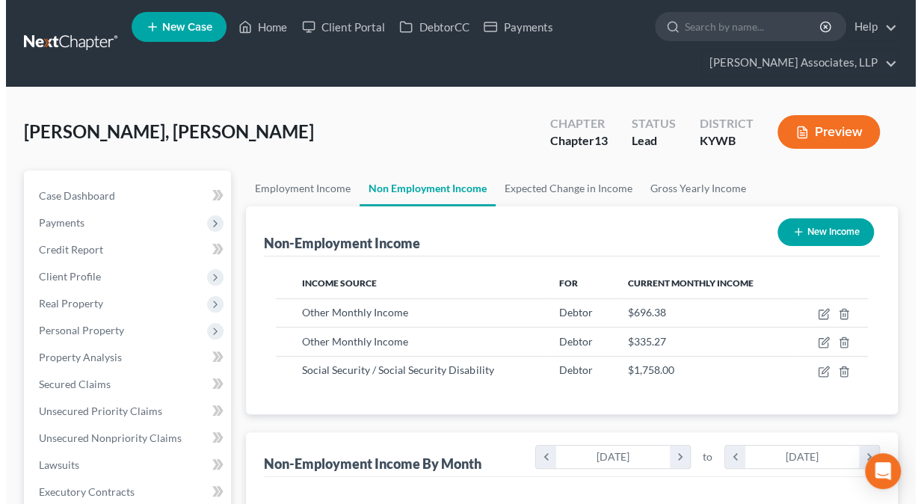
scroll to position [266, 362]
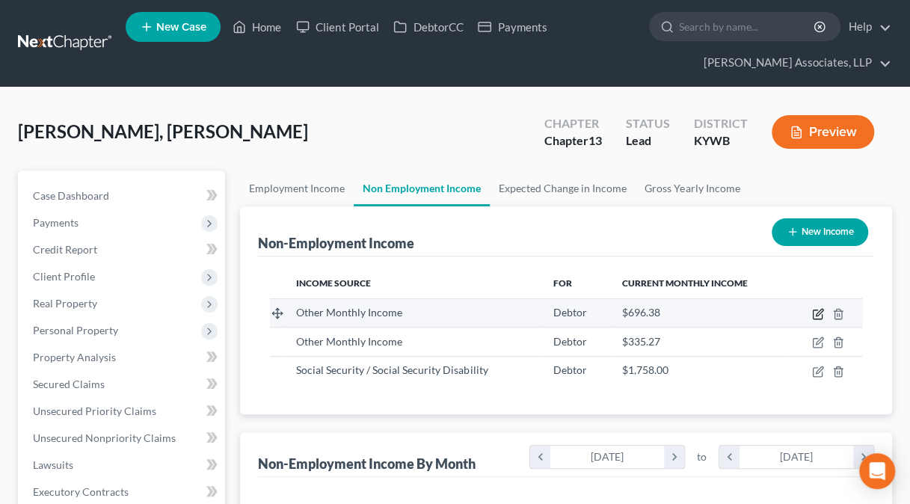
click at [818, 309] on icon "button" at bounding box center [818, 314] width 12 height 12
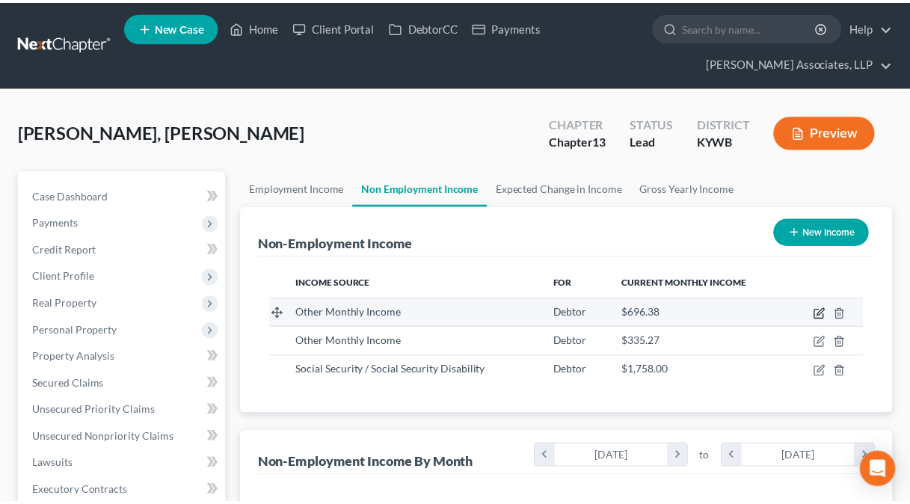
scroll to position [266, 367]
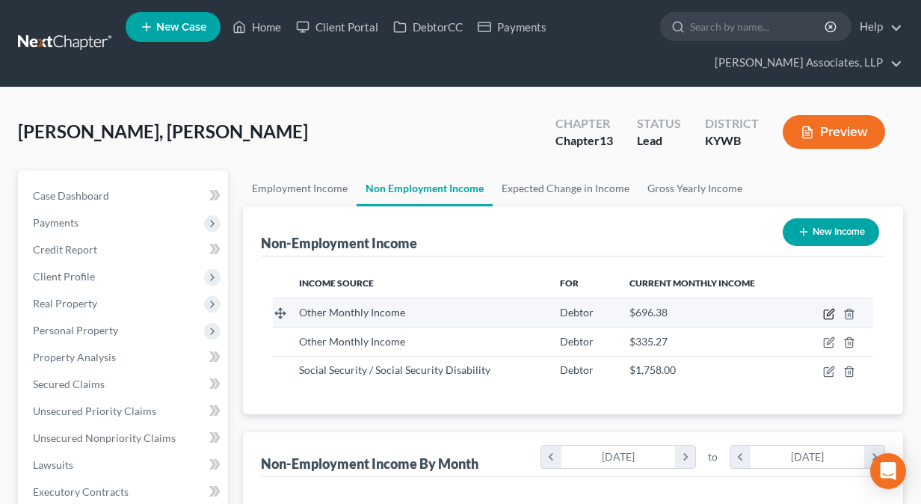
select select "13"
select select "0"
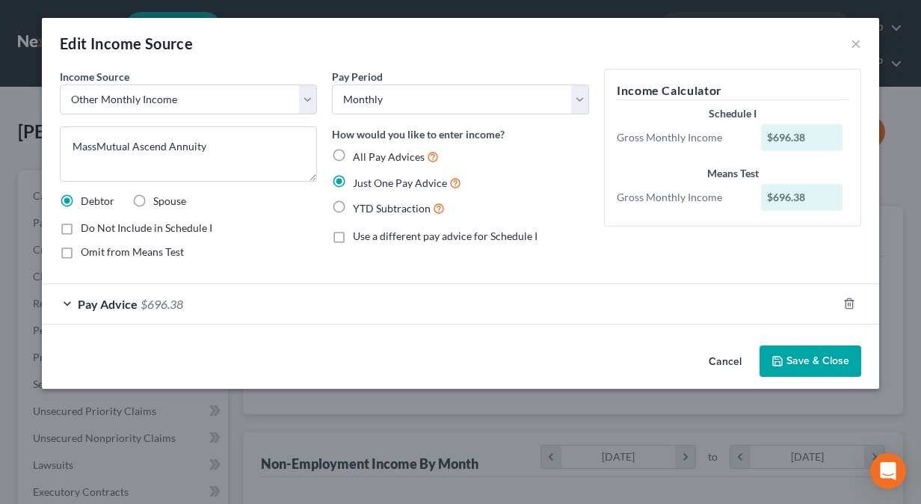
click at [797, 355] on button "Save & Close" at bounding box center [810, 360] width 102 height 31
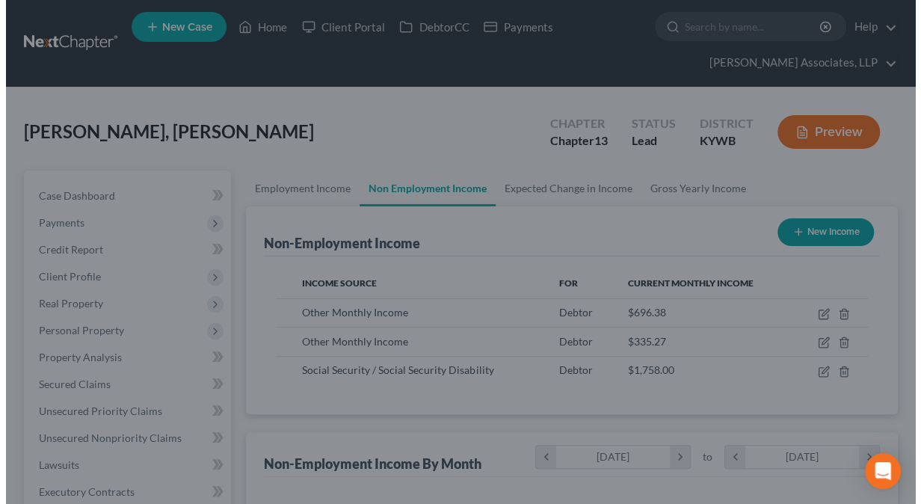
scroll to position [747190, 747092]
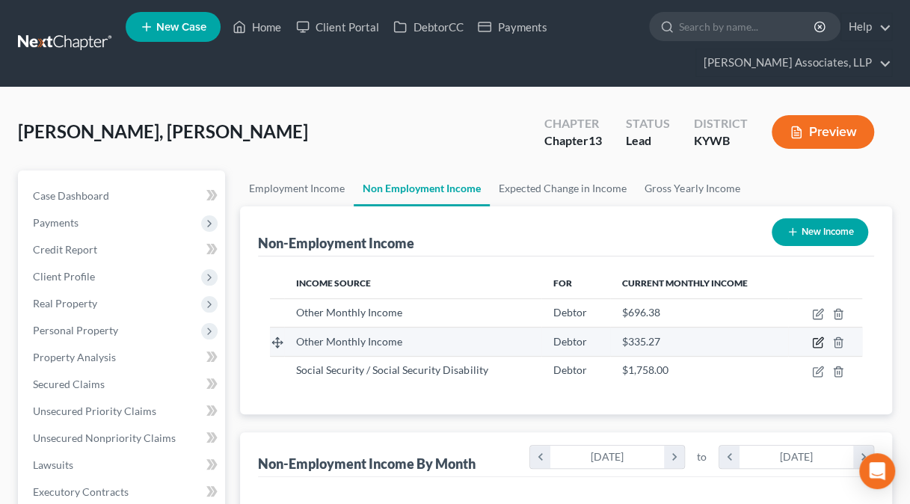
click at [812, 342] on icon "button" at bounding box center [818, 342] width 12 height 12
select select "13"
select select "0"
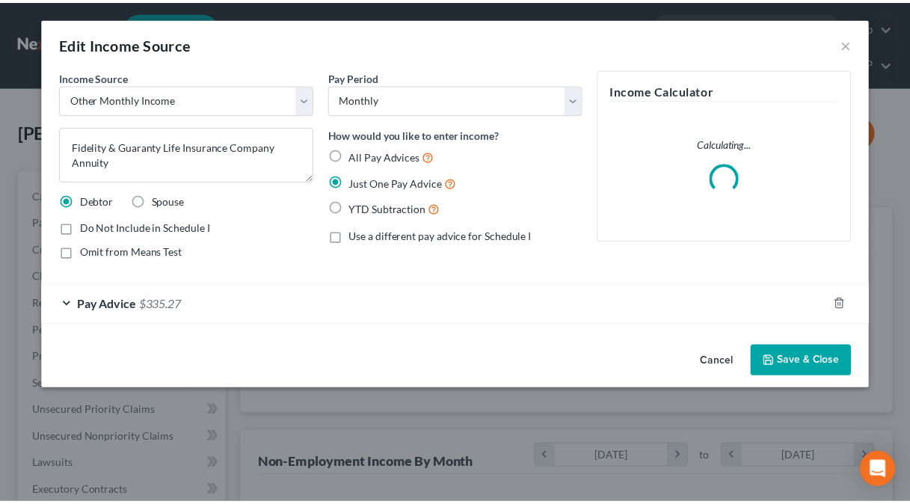
scroll to position [266, 367]
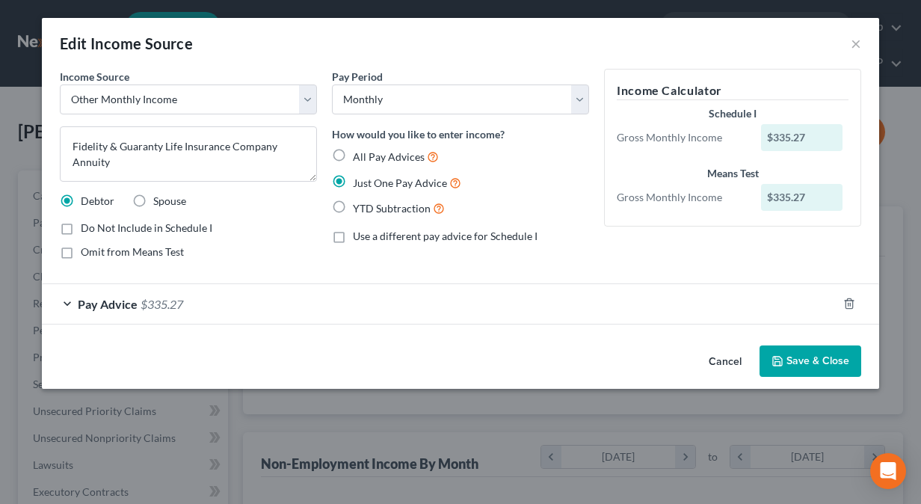
click at [794, 356] on button "Save & Close" at bounding box center [810, 360] width 102 height 31
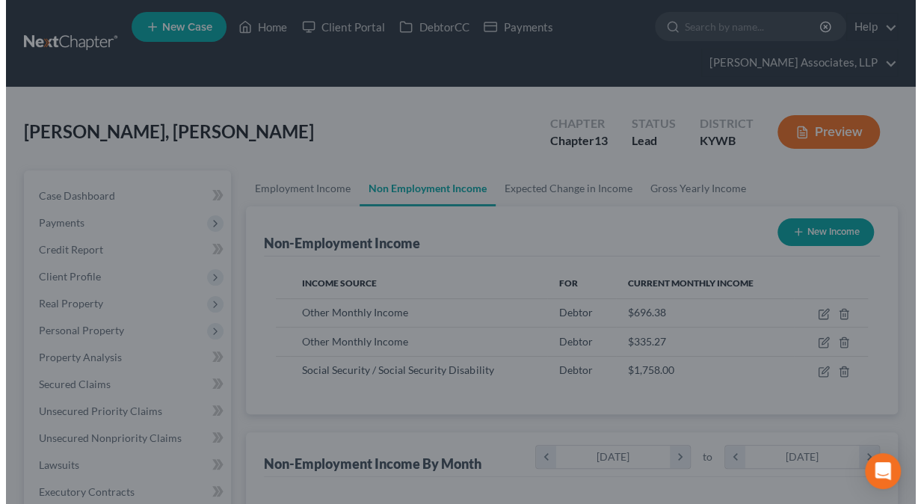
scroll to position [747190, 747092]
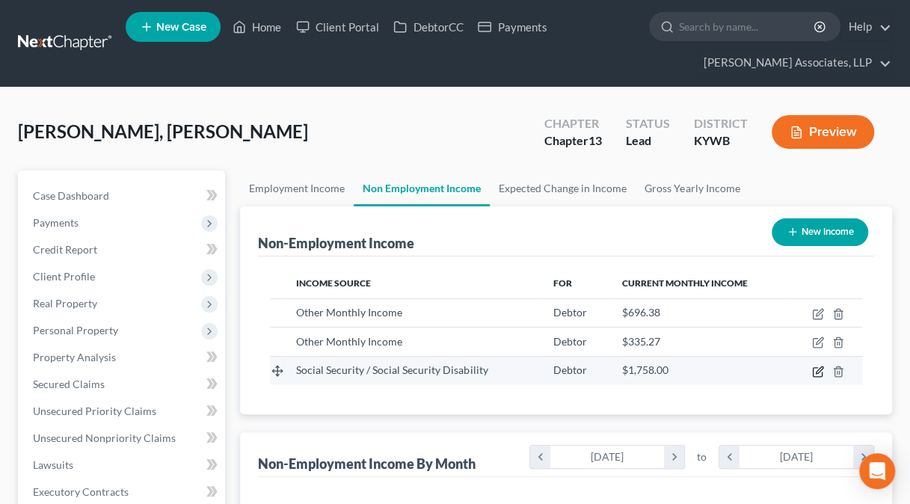
click at [819, 370] on icon "button" at bounding box center [818, 369] width 7 height 7
select select "4"
select select "0"
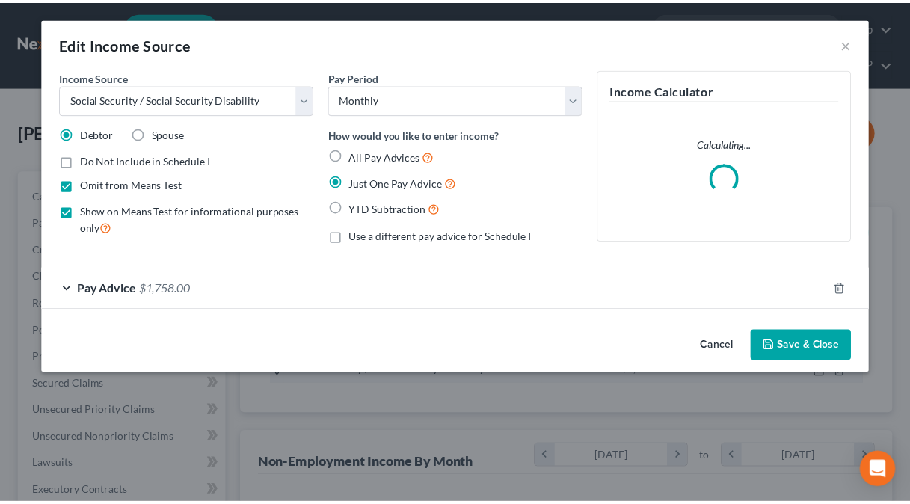
scroll to position [266, 367]
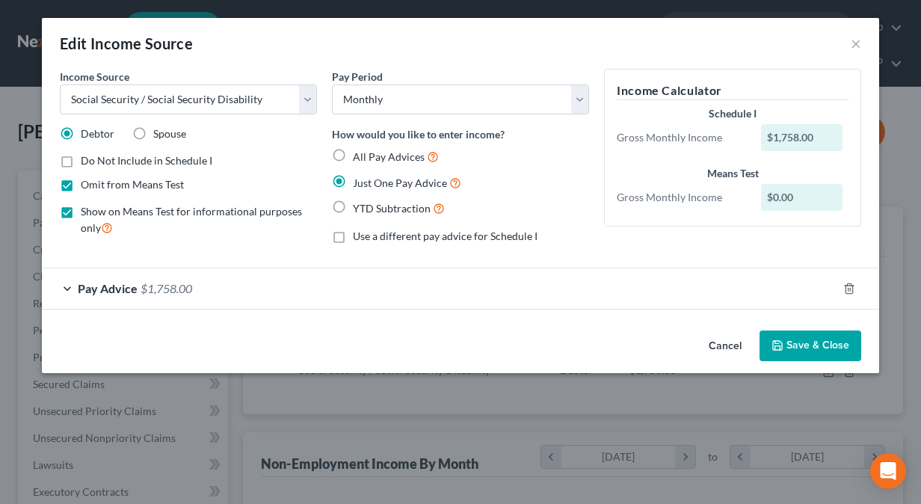
click at [809, 348] on button "Save & Close" at bounding box center [810, 345] width 102 height 31
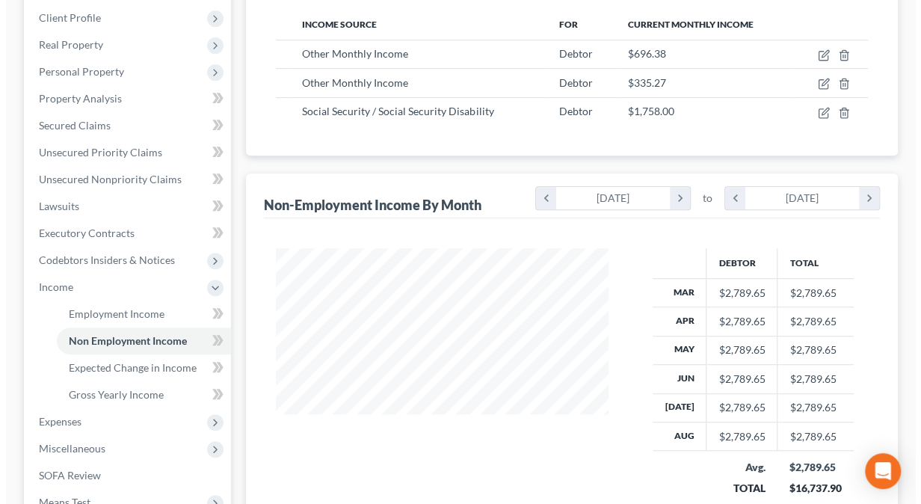
scroll to position [0, 0]
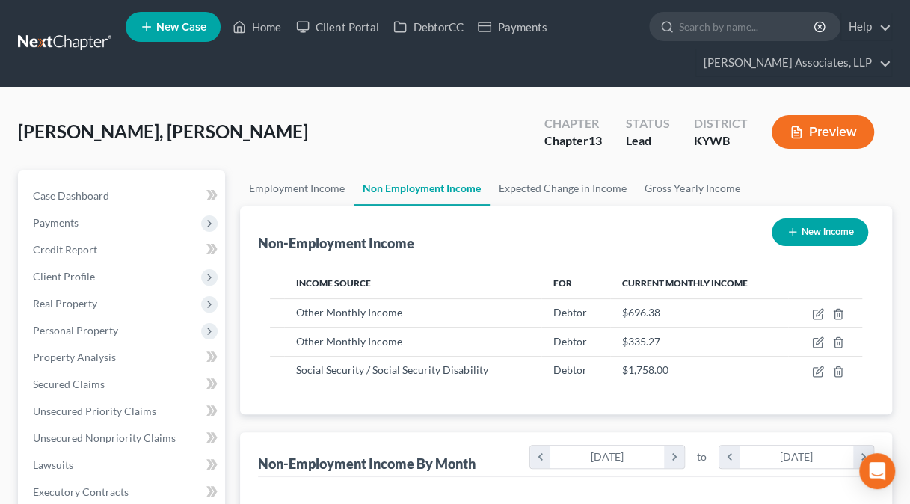
click at [812, 128] on button "Preview" at bounding box center [822, 132] width 102 height 34
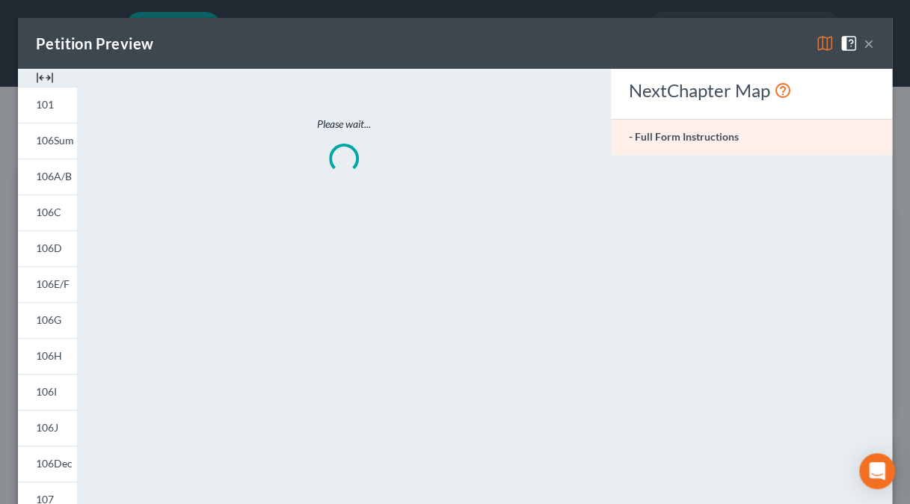
scroll to position [266, 367]
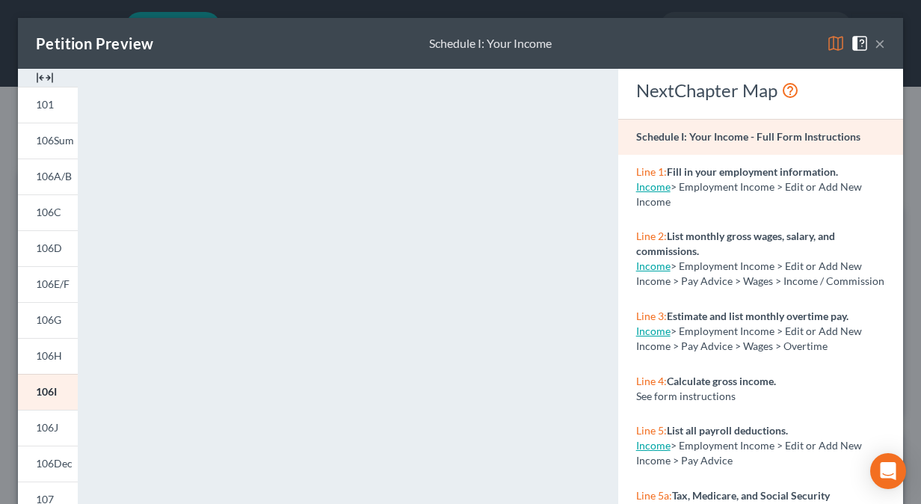
click at [875, 45] on button "×" at bounding box center [880, 43] width 10 height 18
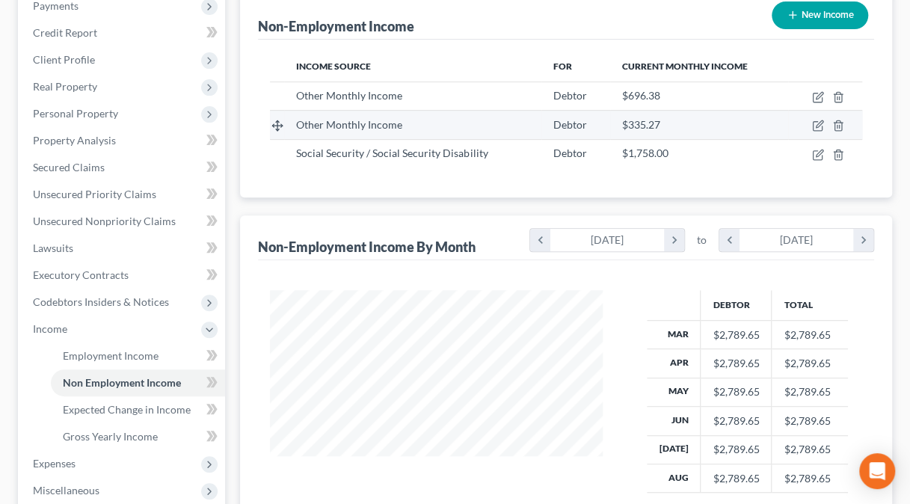
scroll to position [218, 0]
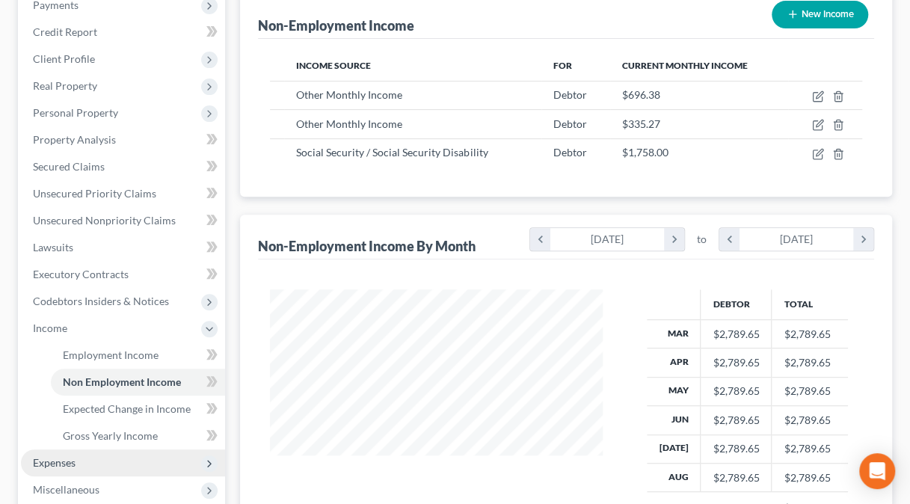
click at [67, 459] on span "Expenses" at bounding box center [54, 462] width 43 height 13
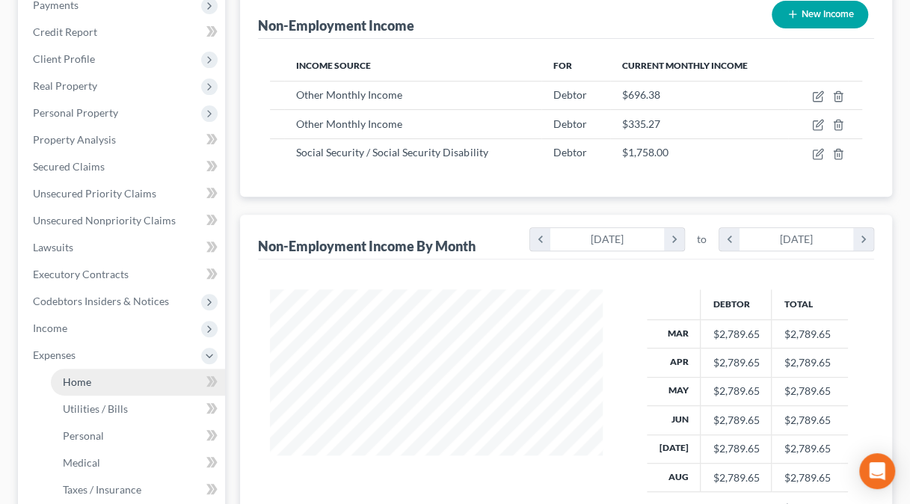
click at [77, 379] on span "Home" at bounding box center [77, 381] width 28 height 13
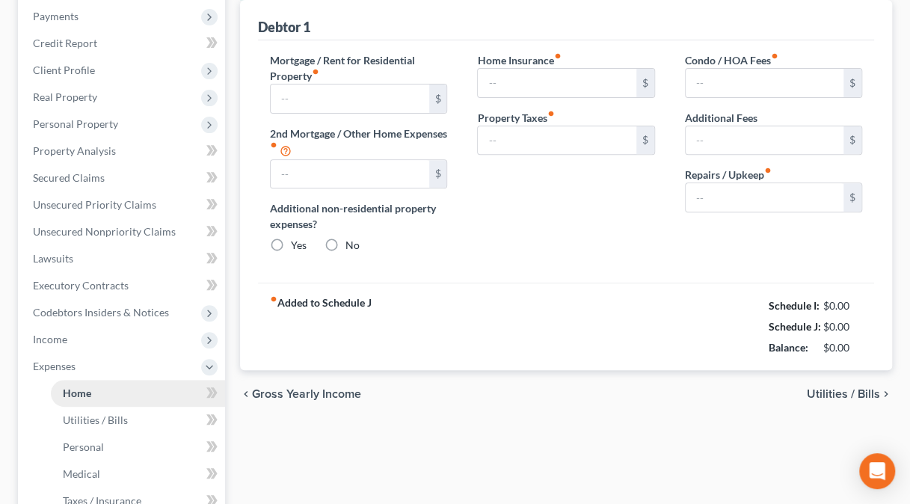
type input "612.00"
type input "0.00"
radio input "true"
type input "0.00"
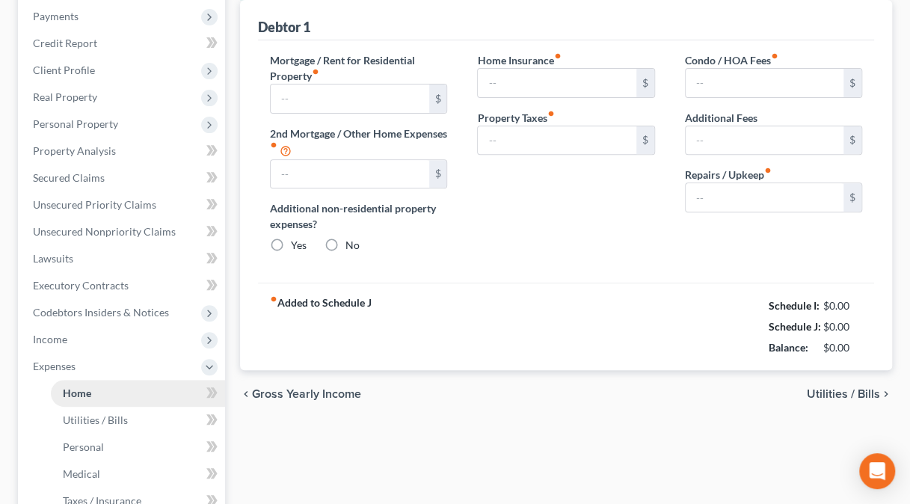
type input "0.00"
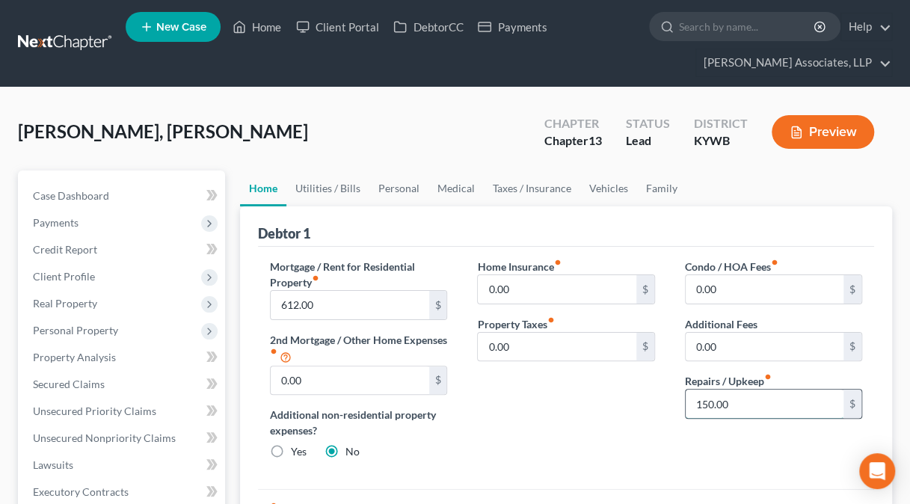
click at [773, 401] on input "150.00" at bounding box center [764, 403] width 158 height 28
type input "200"
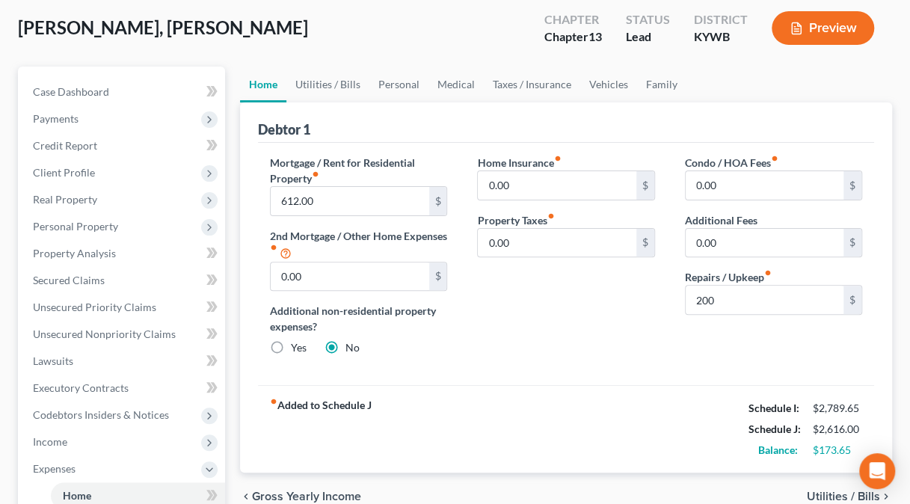
scroll to position [87, 0]
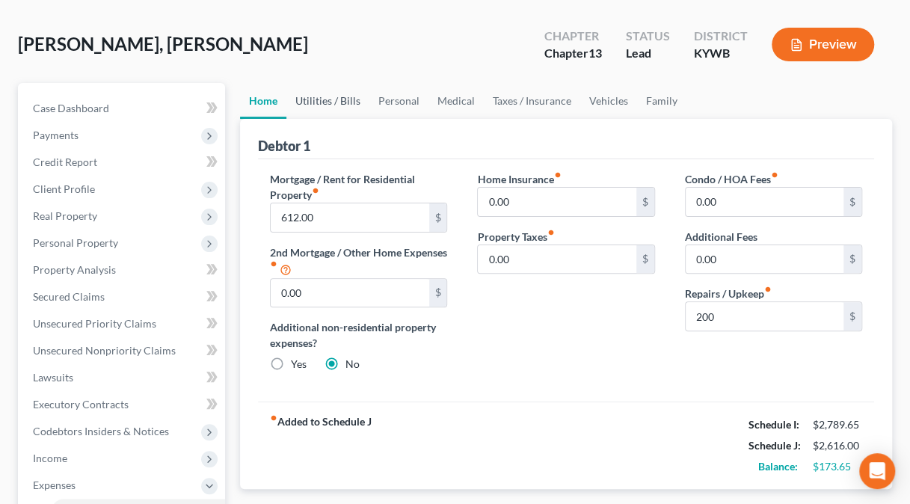
click at [327, 99] on link "Utilities / Bills" at bounding box center [327, 101] width 83 height 36
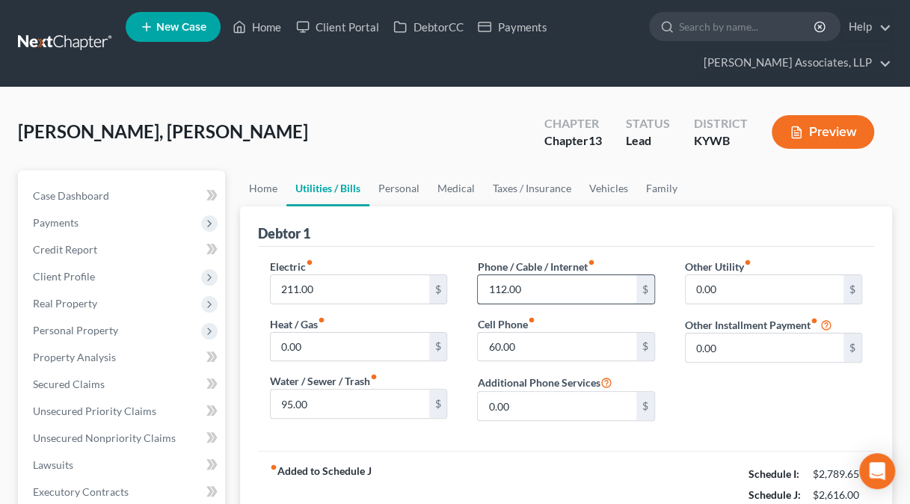
click at [504, 286] on input "112.00" at bounding box center [557, 289] width 158 height 28
type input "172"
type input "10"
click at [399, 183] on link "Personal" at bounding box center [398, 188] width 59 height 36
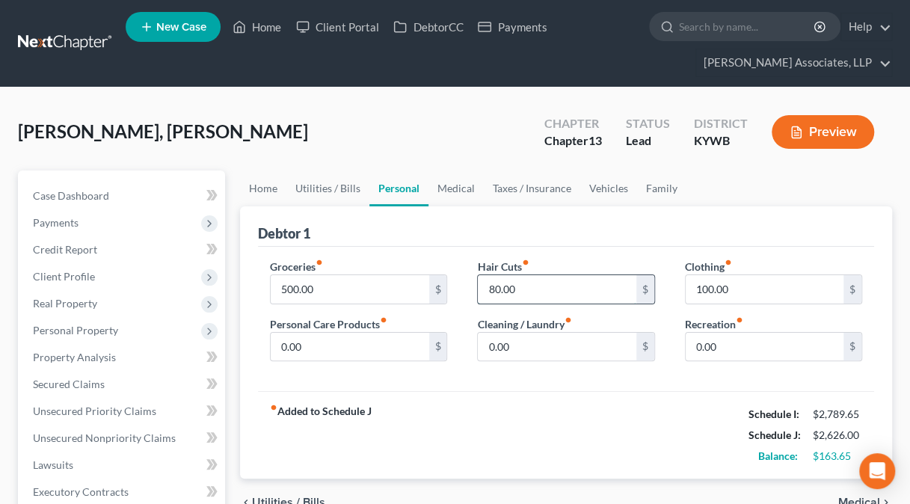
click at [525, 289] on input "80.00" at bounding box center [557, 289] width 158 height 28
click at [469, 185] on link "Medical" at bounding box center [455, 188] width 55 height 36
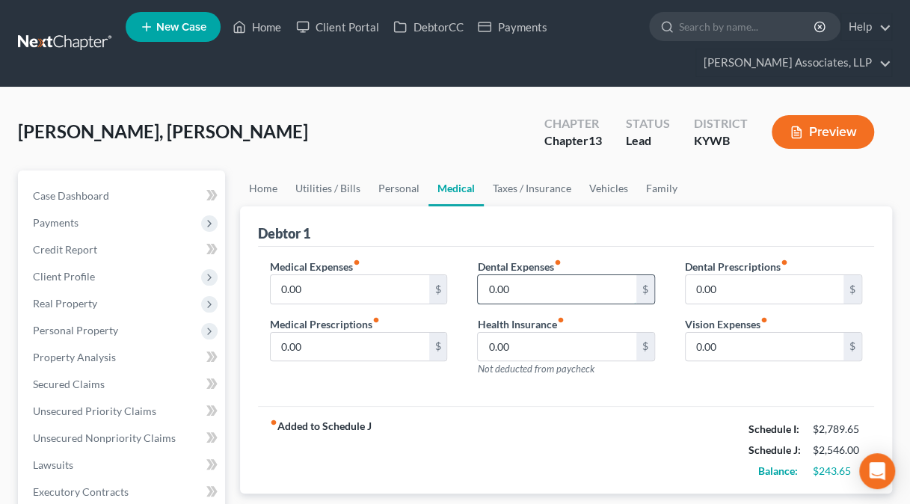
click at [517, 290] on input "0.00" at bounding box center [557, 289] width 158 height 28
type input "25"
click at [390, 185] on link "Personal" at bounding box center [398, 188] width 59 height 36
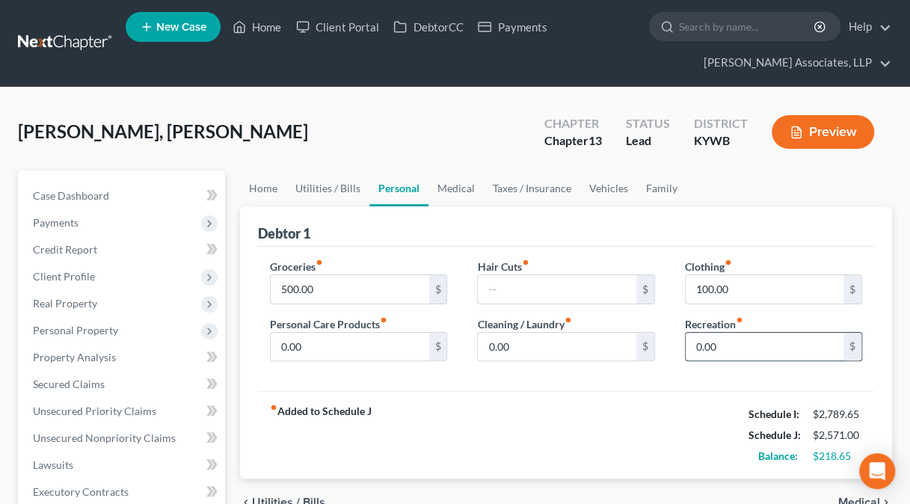
click at [740, 342] on input "0.00" at bounding box center [764, 347] width 158 height 28
type input "50"
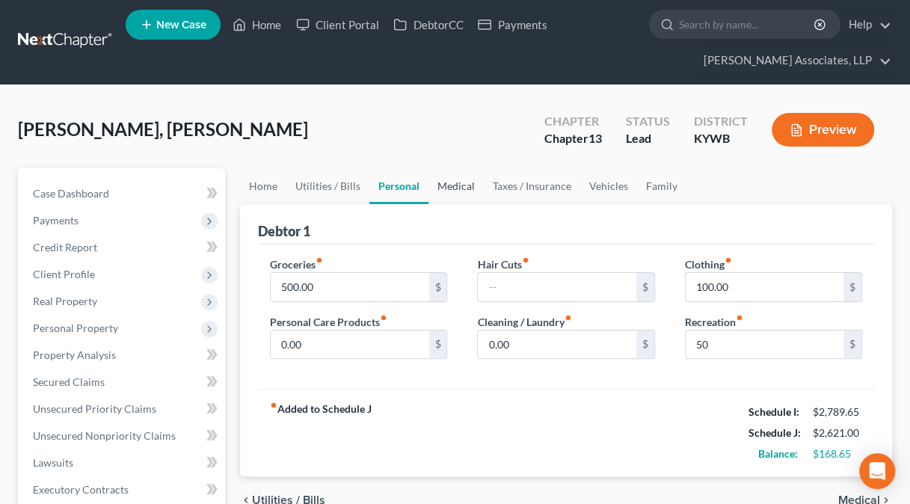
click at [465, 186] on link "Medical" at bounding box center [455, 186] width 55 height 36
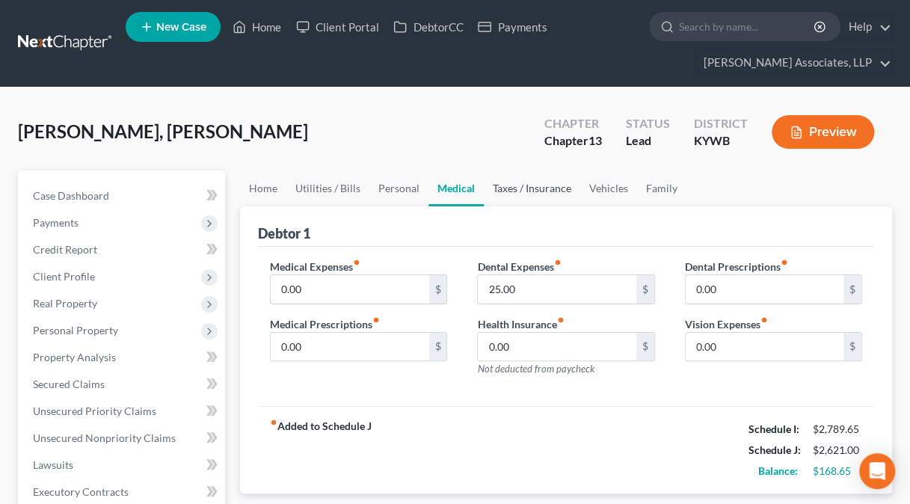
click at [501, 185] on link "Taxes / Insurance" at bounding box center [532, 188] width 96 height 36
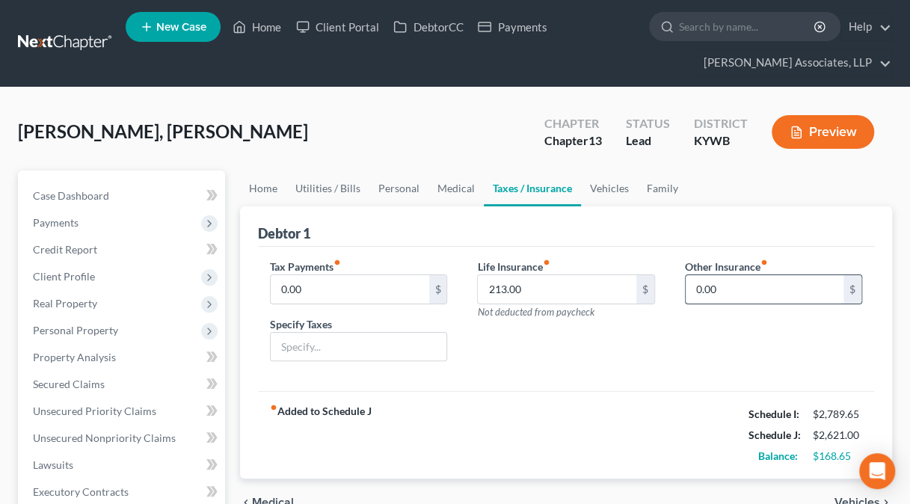
click at [750, 283] on input "0.00" at bounding box center [764, 289] width 158 height 28
type input "3"
type input "25"
type input "Delta Dental Insurance"
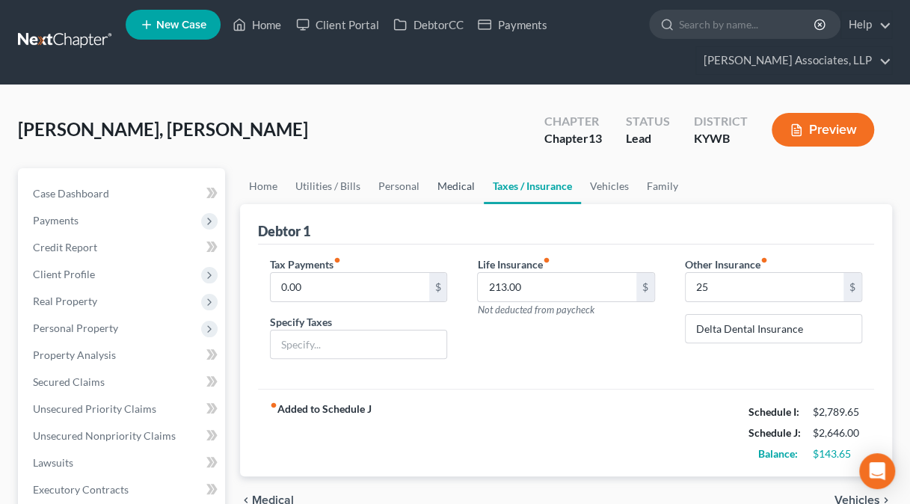
click at [451, 181] on link "Medical" at bounding box center [455, 186] width 55 height 36
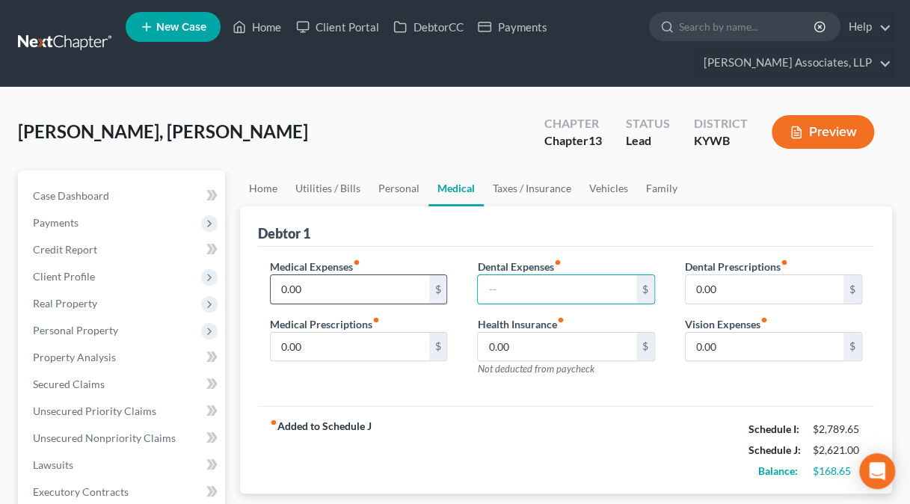
click at [277, 290] on input "0.00" at bounding box center [350, 289] width 158 height 28
click at [535, 182] on link "Taxes / Insurance" at bounding box center [532, 188] width 96 height 36
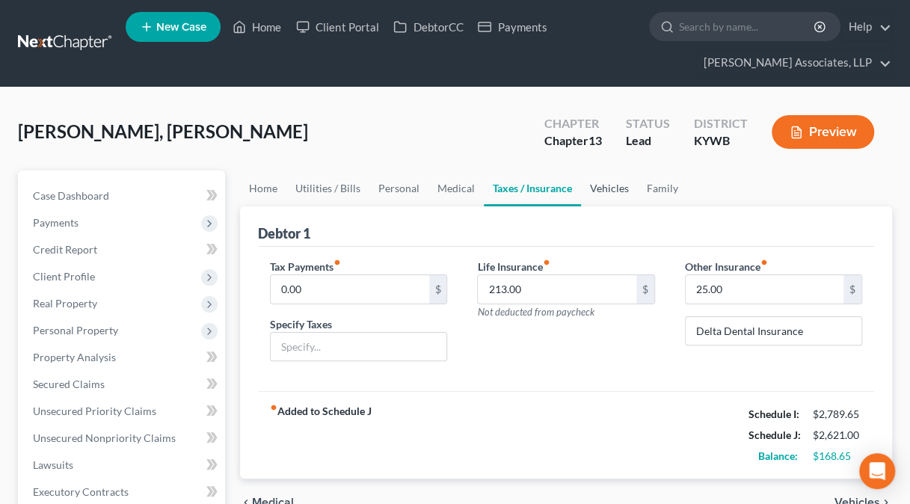
click at [620, 185] on link "Vehicles" at bounding box center [609, 188] width 57 height 36
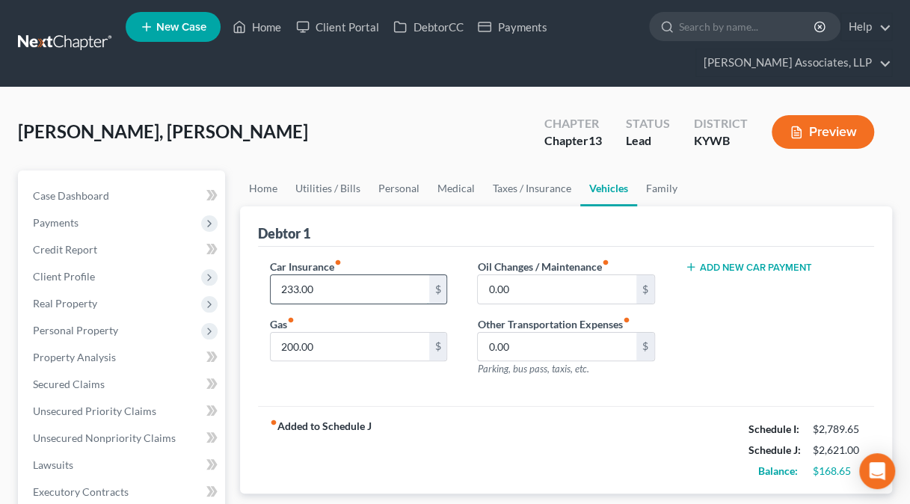
click at [315, 290] on input "233.00" at bounding box center [350, 289] width 158 height 28
type input "256"
click at [656, 186] on link "Family" at bounding box center [661, 188] width 49 height 36
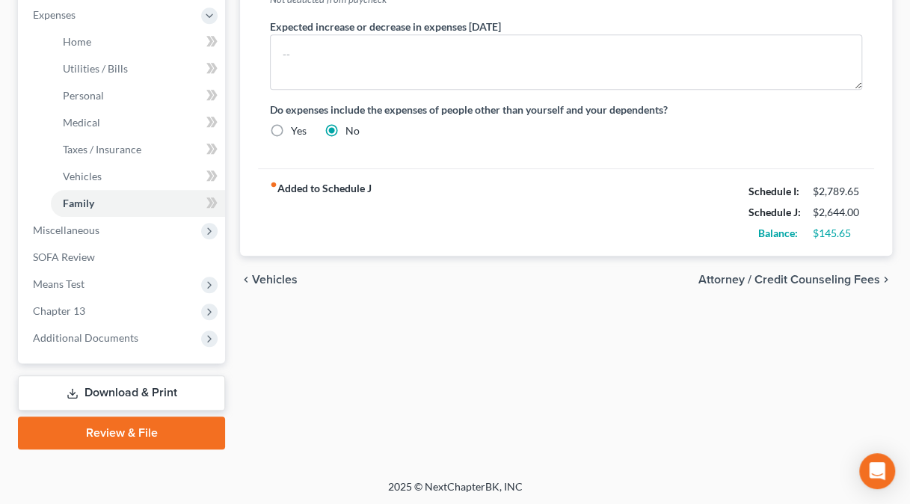
scroll to position [557, 0]
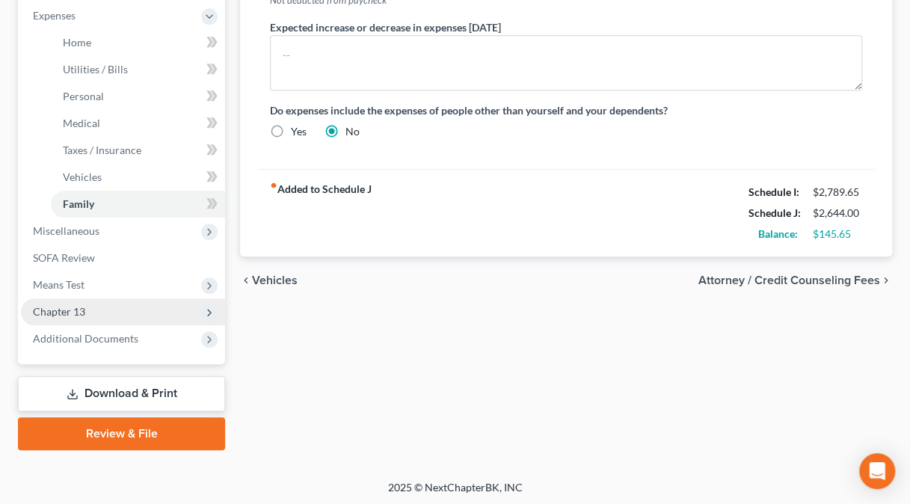
click at [61, 309] on span "Chapter 13" at bounding box center [59, 311] width 52 height 13
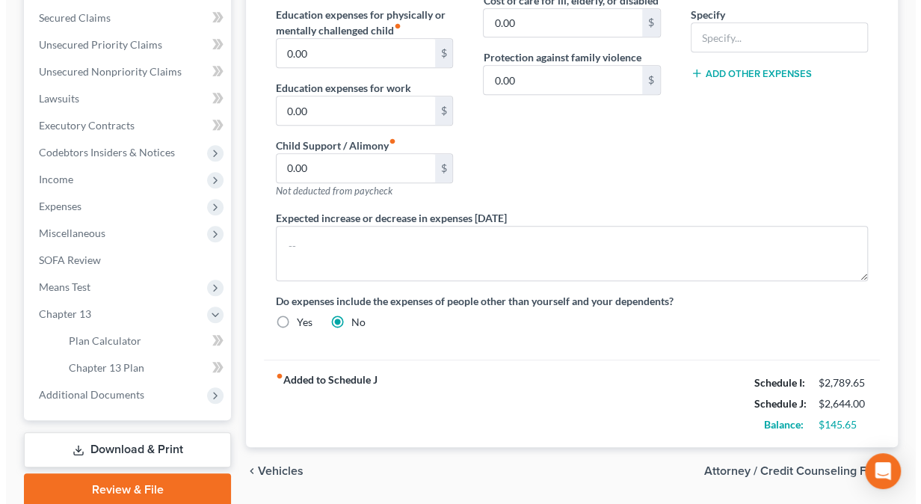
scroll to position [372, 0]
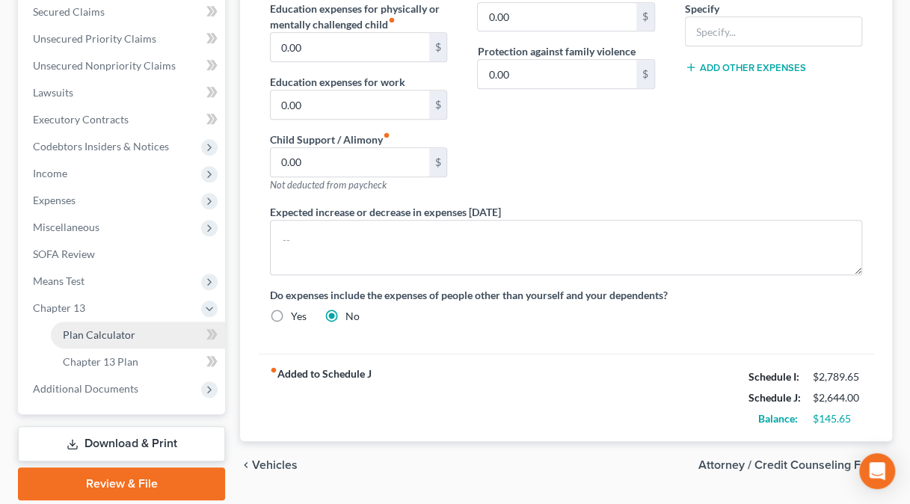
click at [135, 339] on link "Plan Calculator" at bounding box center [138, 334] width 174 height 27
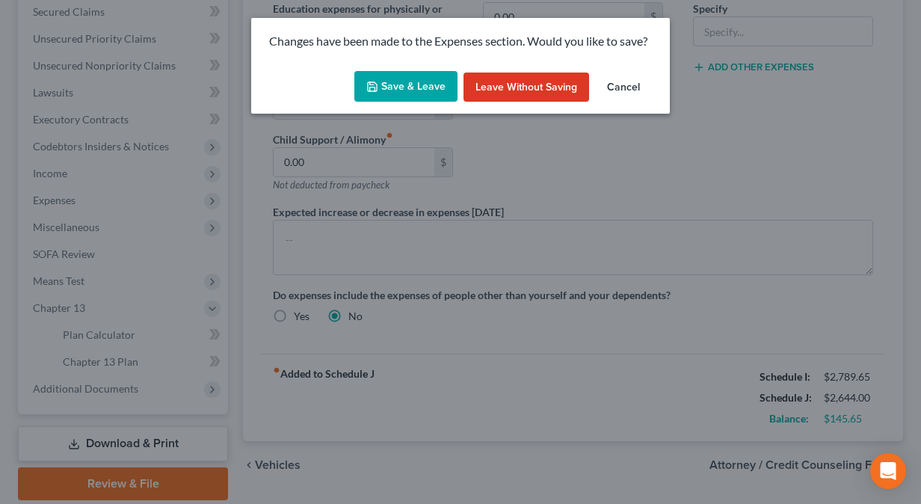
click at [426, 90] on button "Save & Leave" at bounding box center [405, 86] width 103 height 31
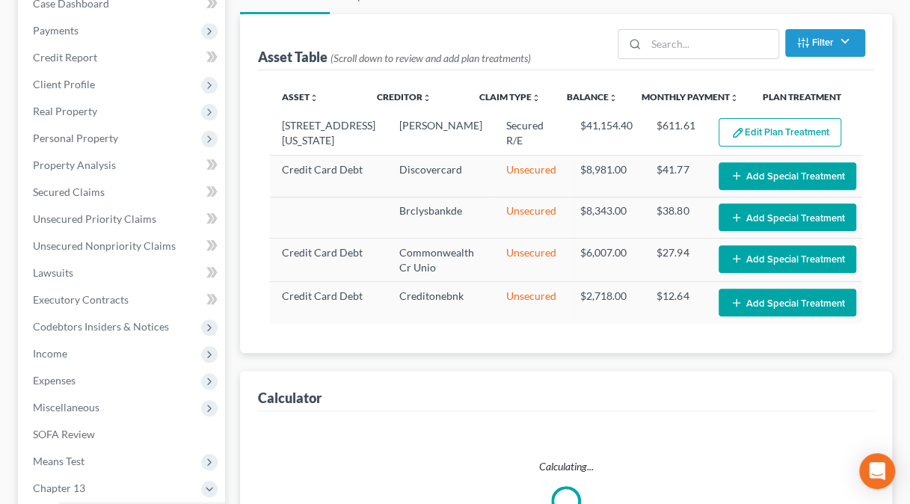
select select "59"
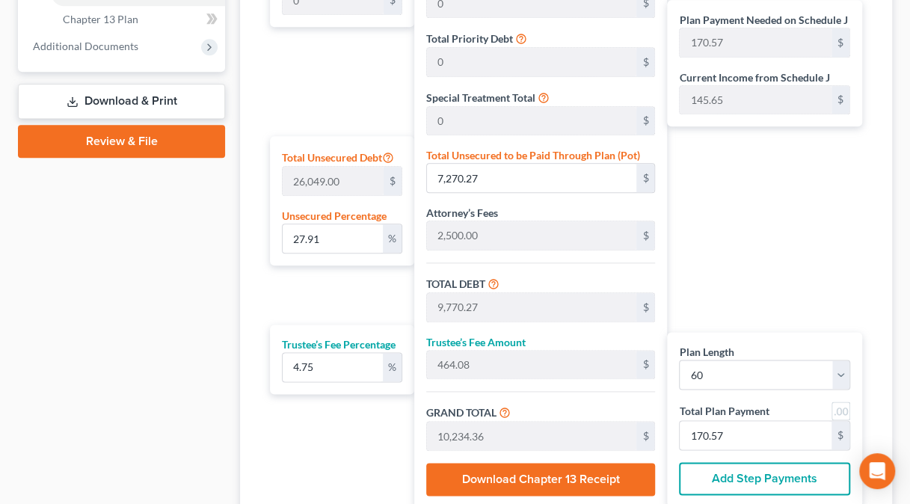
scroll to position [715, 0]
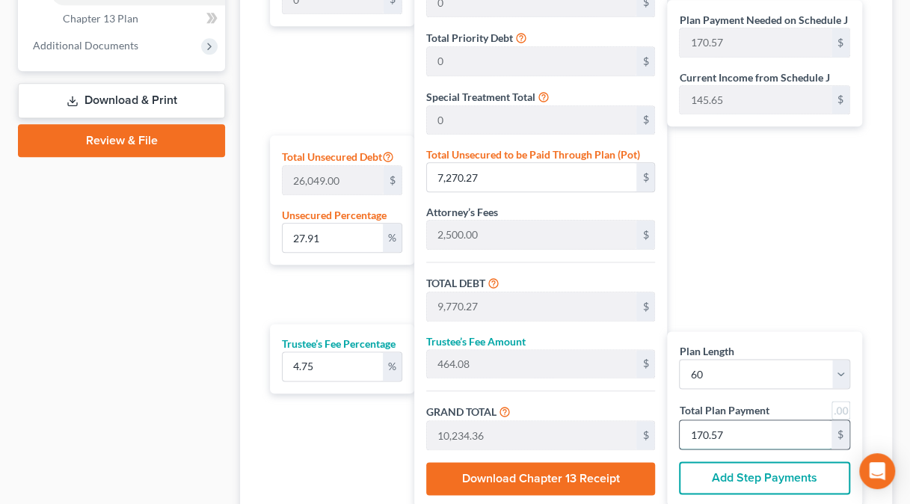
type input "0"
type input "57.27"
type input "2.72"
type input "60.00"
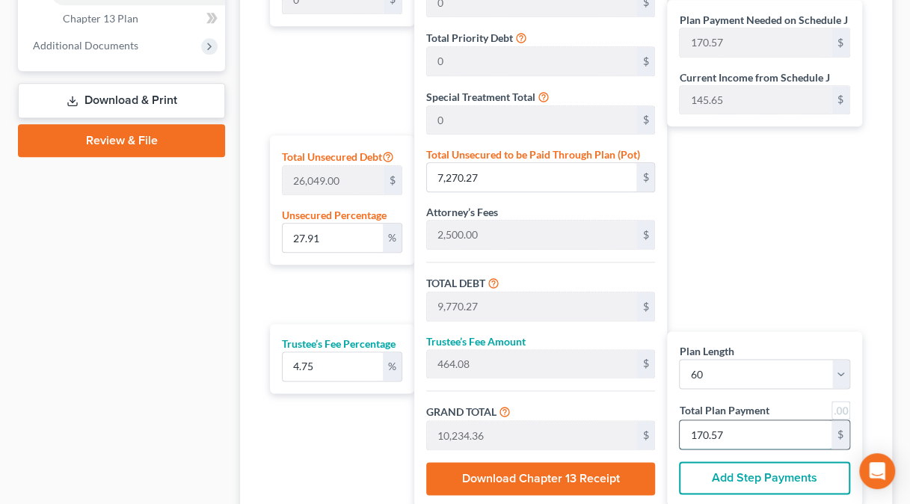
type input "1"
type input "572.79"
type input "27.20"
type input "600.00"
type input "10"
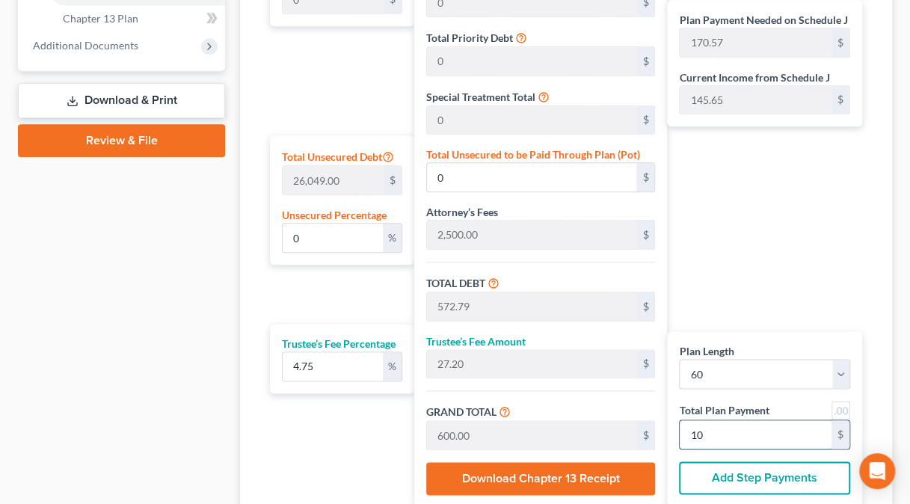
type input "12.39"
type input "3,227.92"
type input "5,727.92"
type input "272.07"
type input "6,000.00"
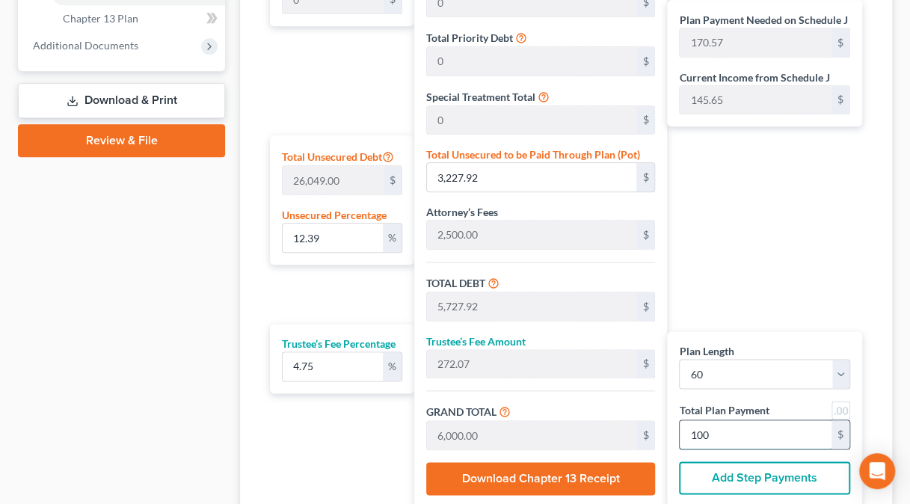
type input "100"
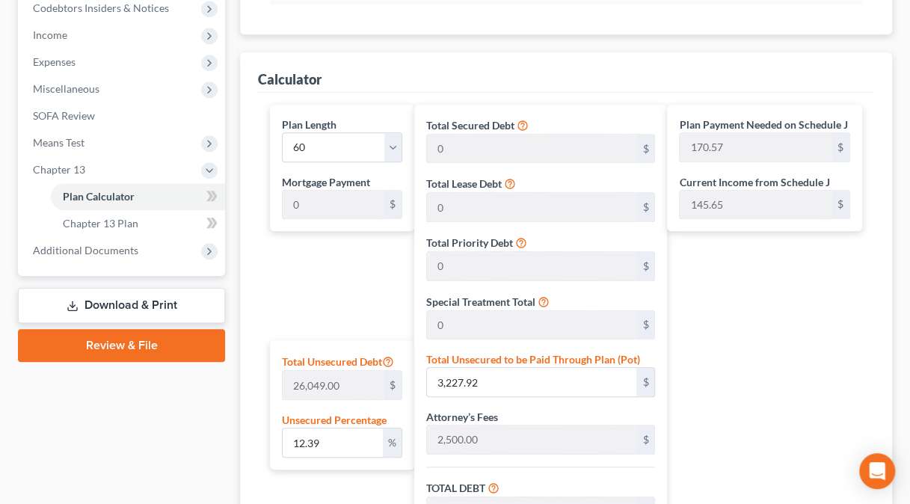
scroll to position [508, 0]
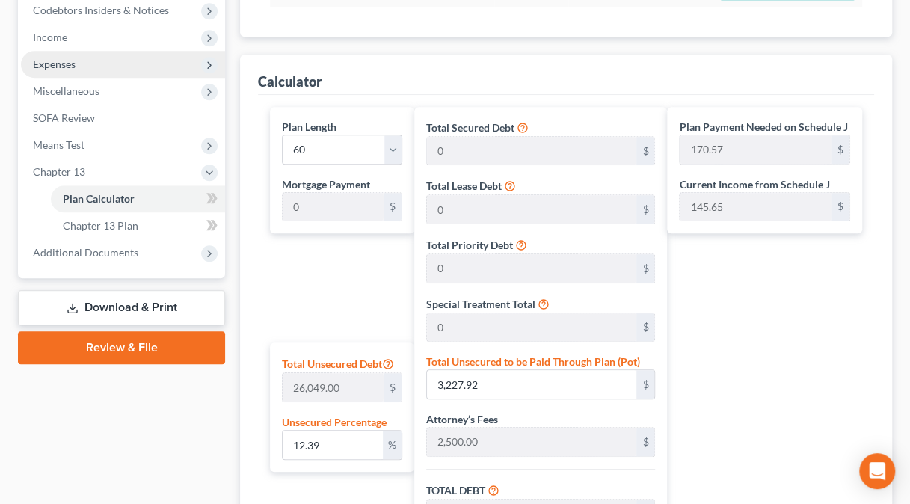
click at [67, 64] on span "Expenses" at bounding box center [54, 64] width 43 height 13
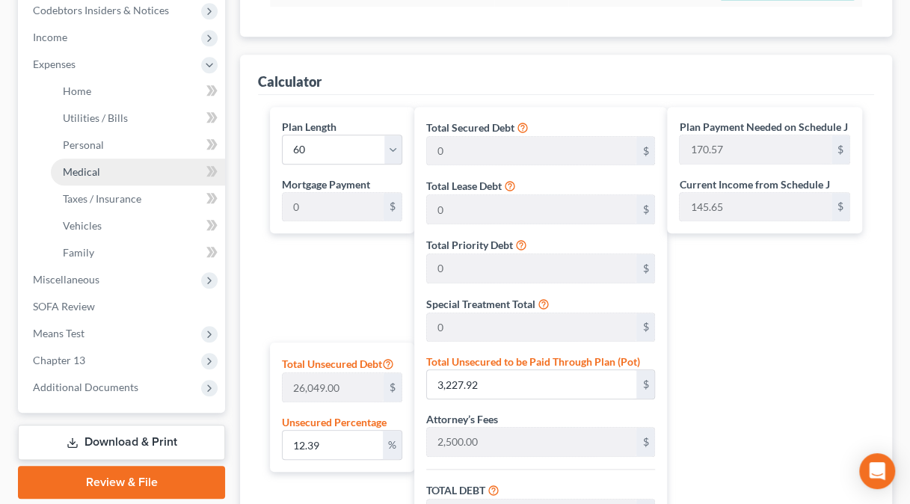
click at [87, 167] on span "Medical" at bounding box center [81, 171] width 37 height 13
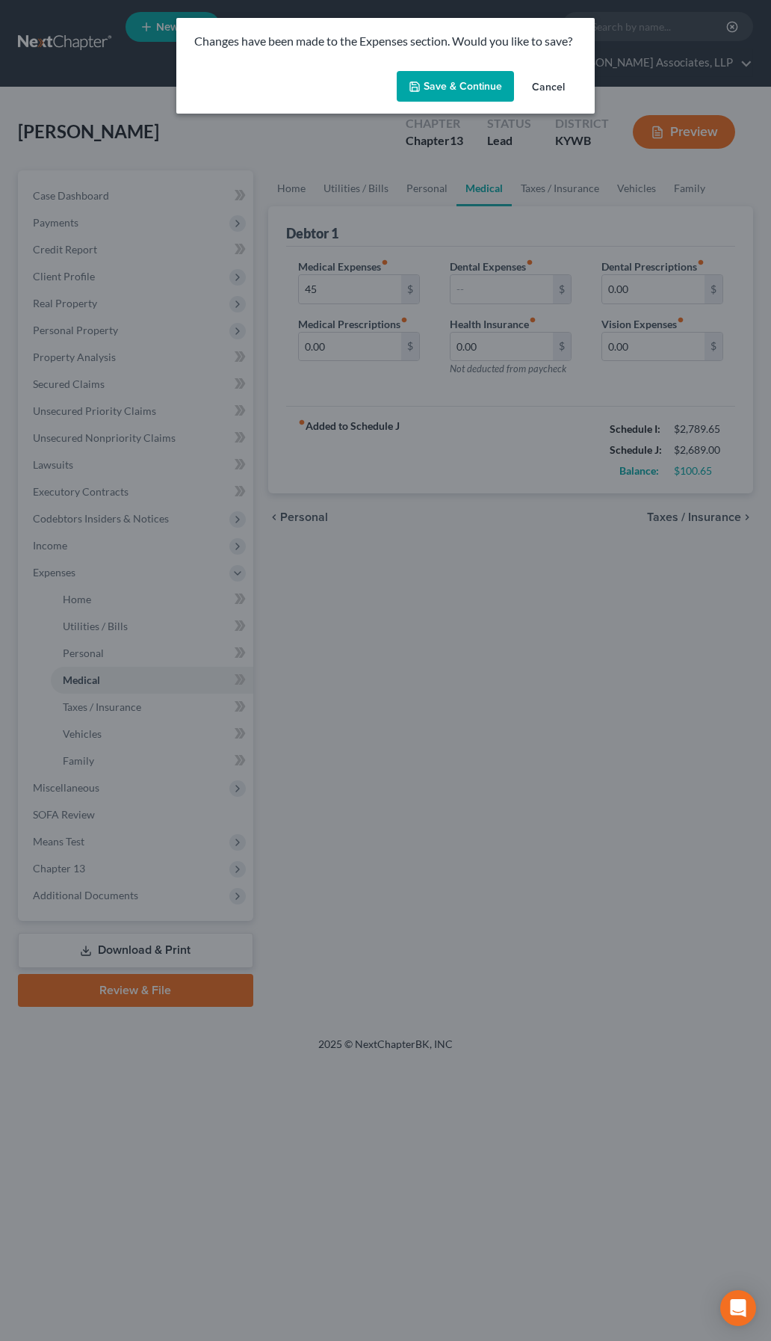
click at [469, 94] on button "Save & Continue" at bounding box center [455, 86] width 117 height 31
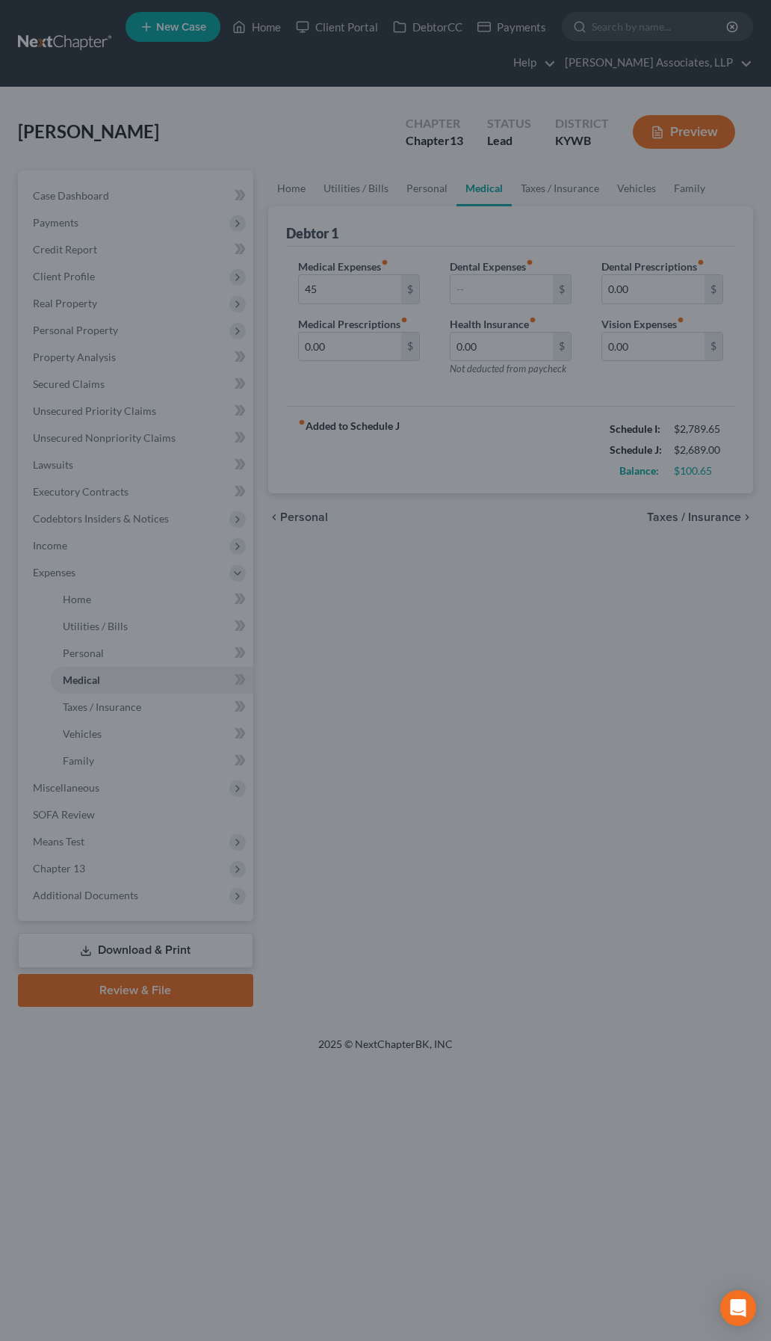
type input "45.00"
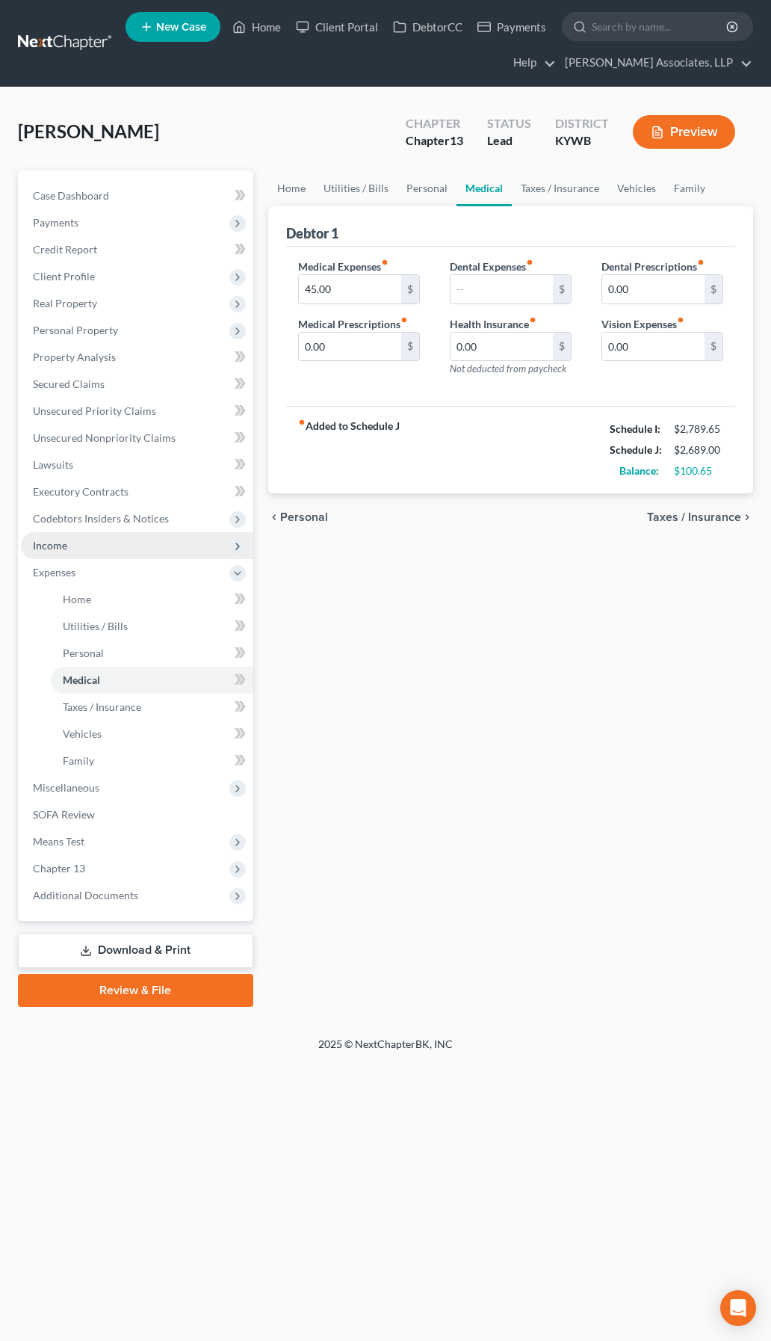
drag, startPoint x: 120, startPoint y: 538, endPoint x: 121, endPoint y: 548, distance: 9.8
click at [119, 503] on span "Income" at bounding box center [137, 545] width 232 height 27
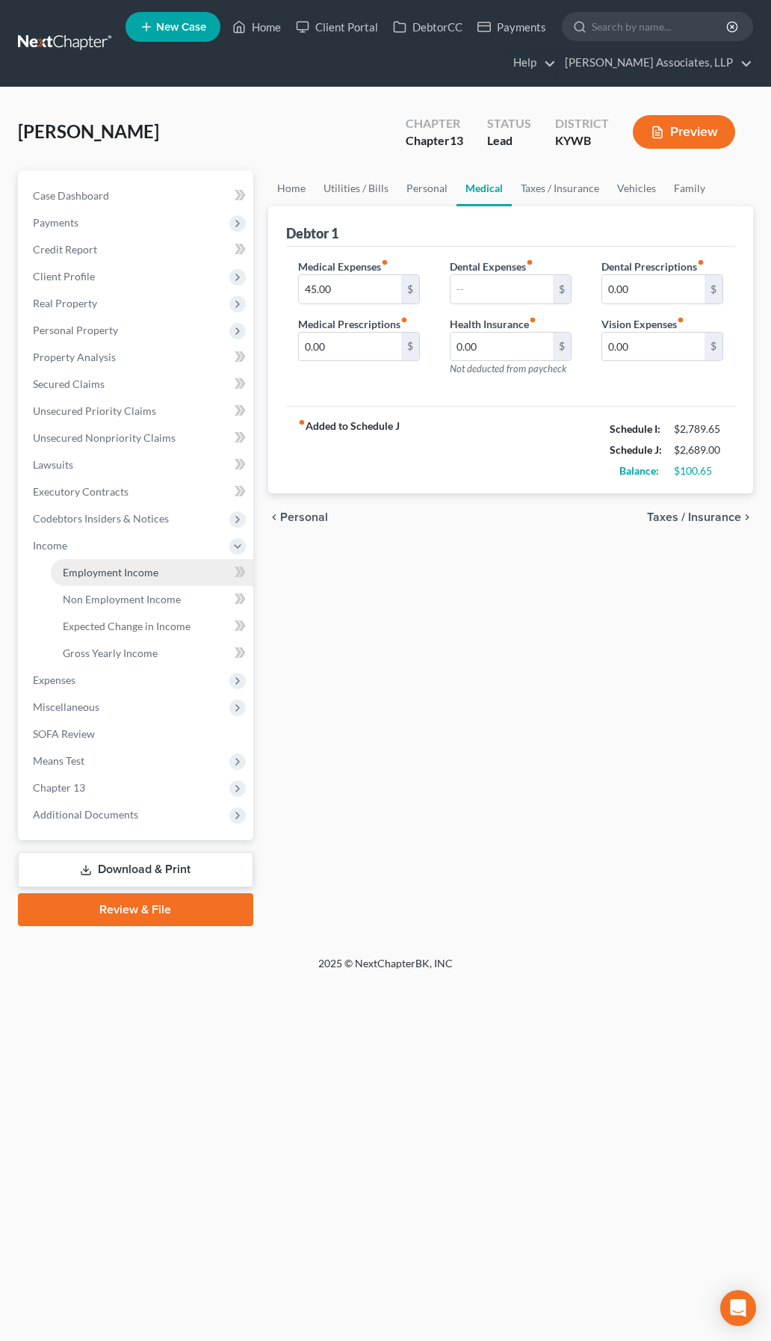
click at [129, 503] on span "Employment Income" at bounding box center [111, 572] width 96 height 13
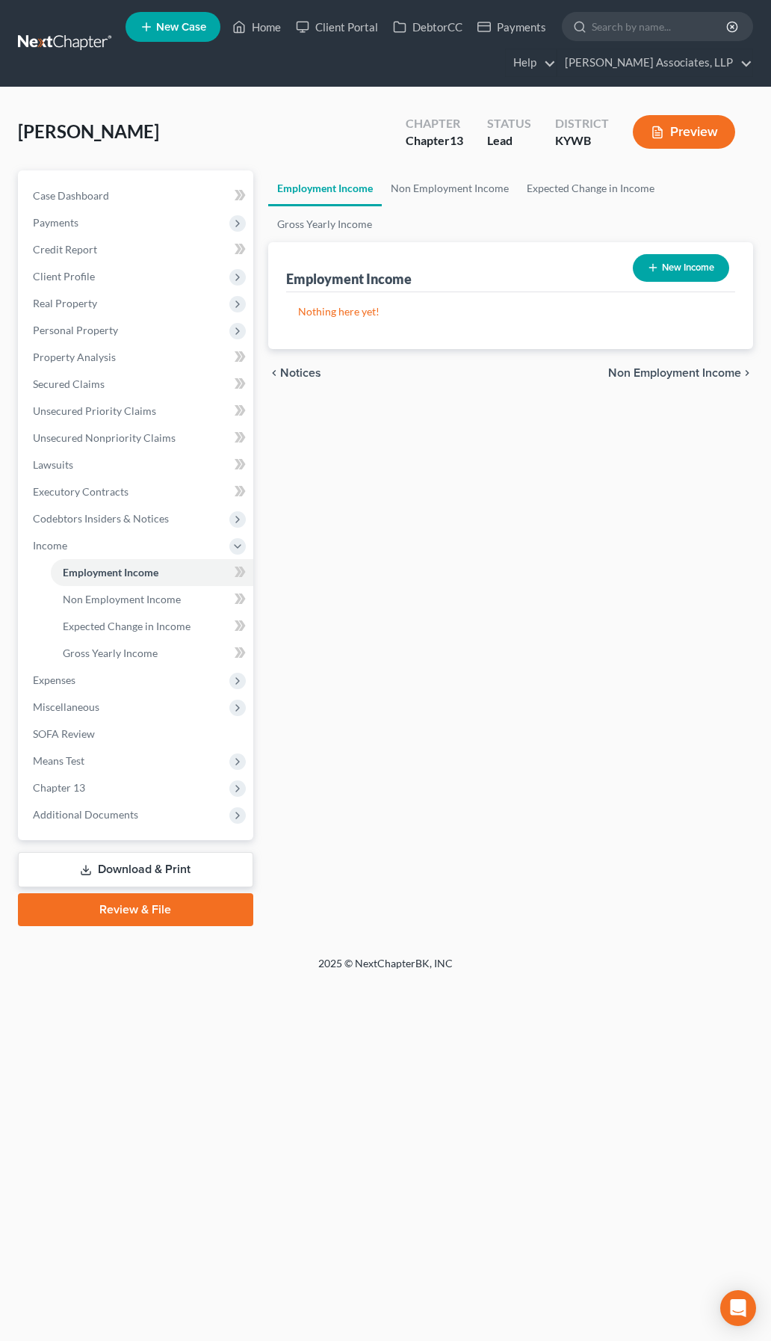
drag, startPoint x: 363, startPoint y: 658, endPoint x: 460, endPoint y: 585, distance: 122.3
click at [371, 503] on div "Employment Income Non Employment Income Expected Change in Income Gross Yearly …" at bounding box center [511, 548] width 500 height 756
